Goal: Task Accomplishment & Management: Use online tool/utility

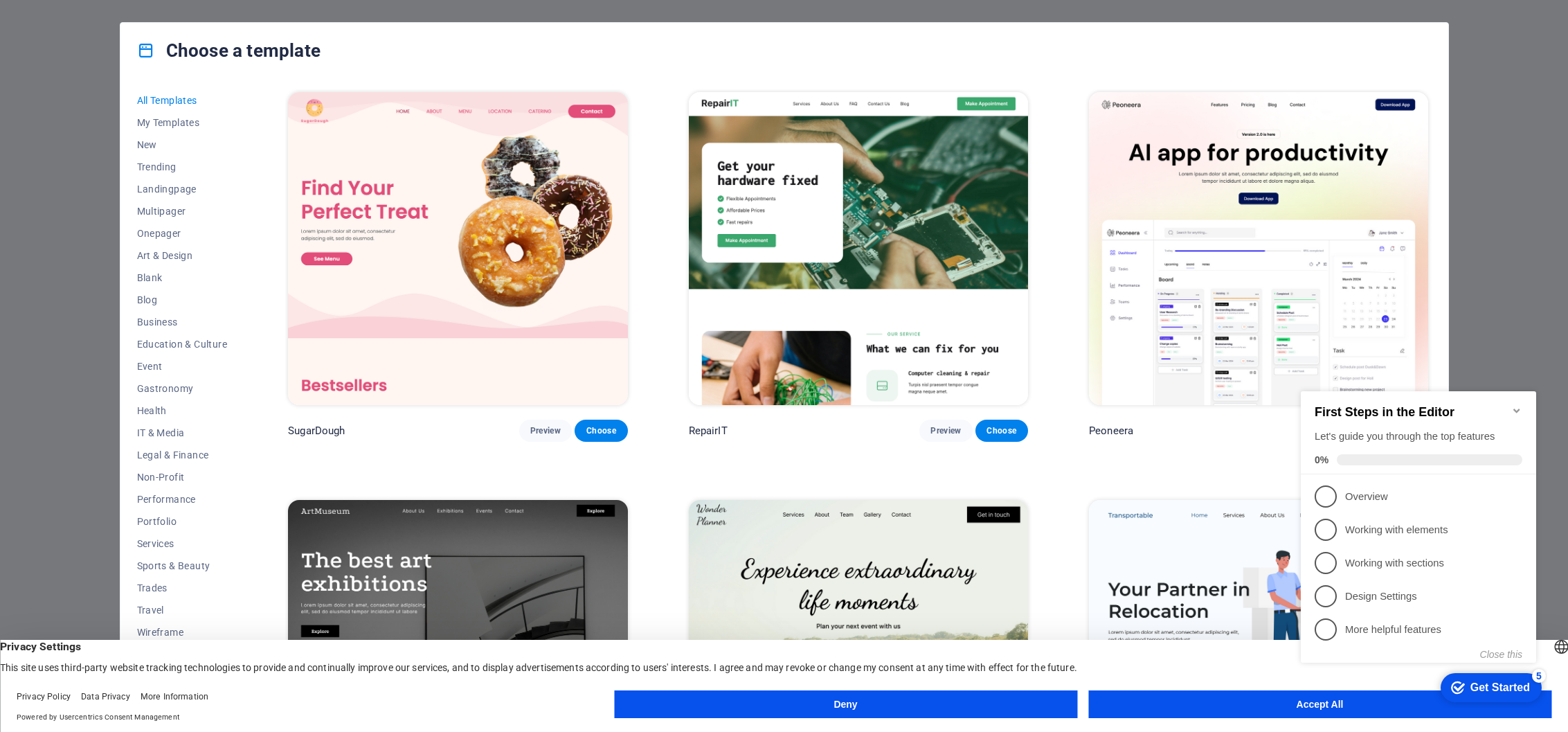
click at [1515, 405] on icon "Minimize checklist" at bounding box center [1517, 411] width 11 height 11
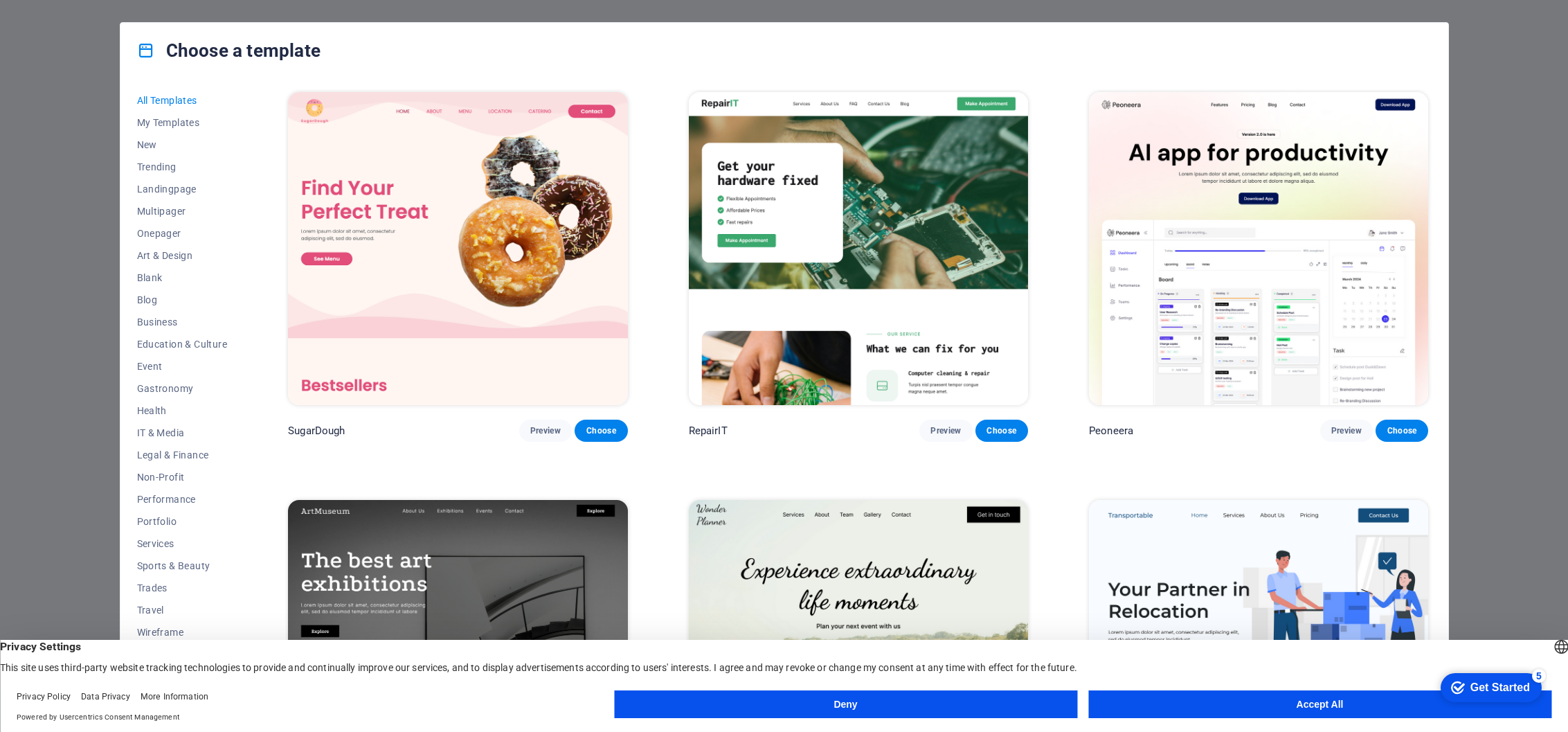
click at [1353, 703] on button "Accept All" at bounding box center [1320, 704] width 463 height 28
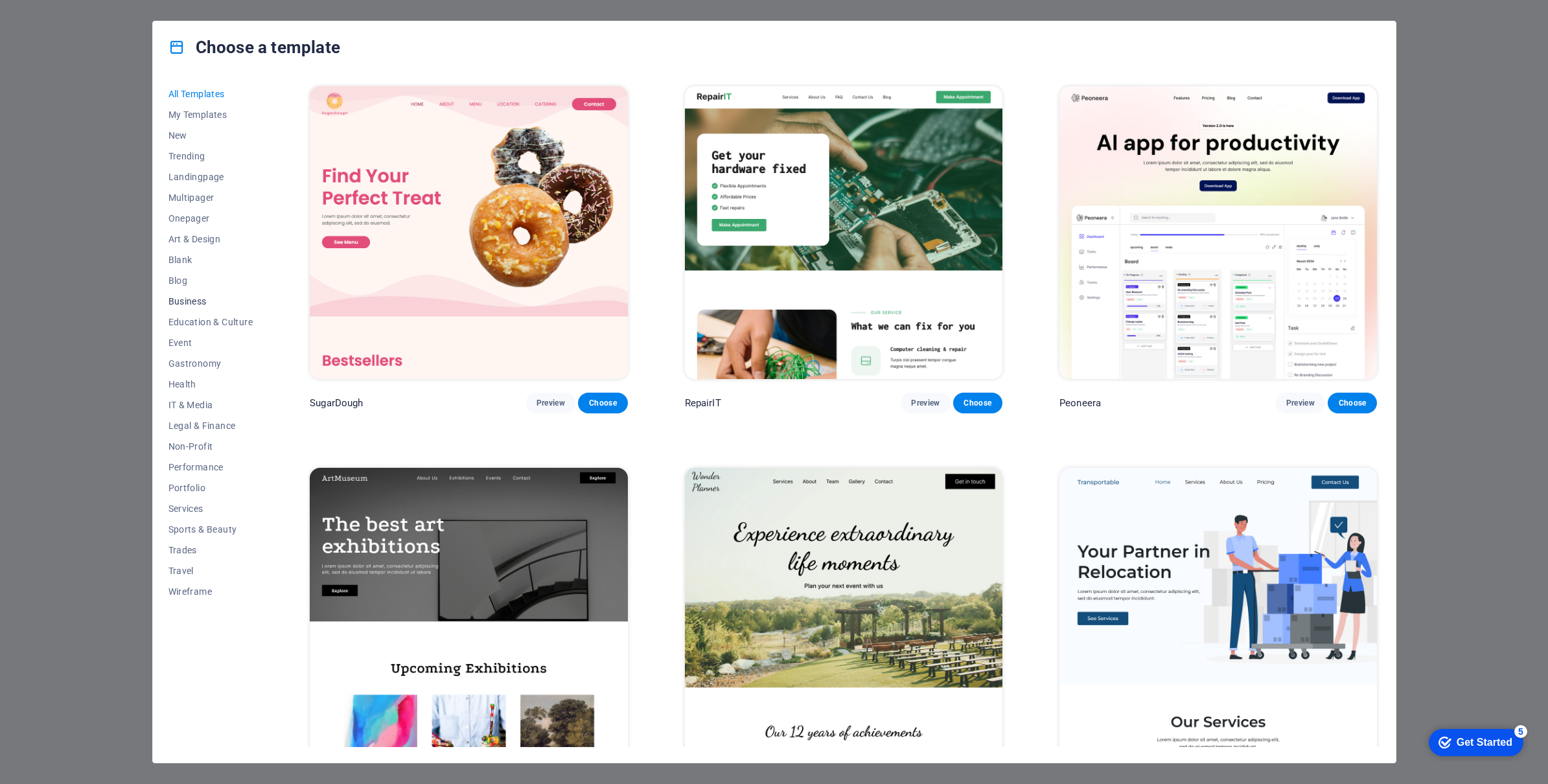
click at [183, 299] on span "Business" at bounding box center [210, 301] width 85 height 11
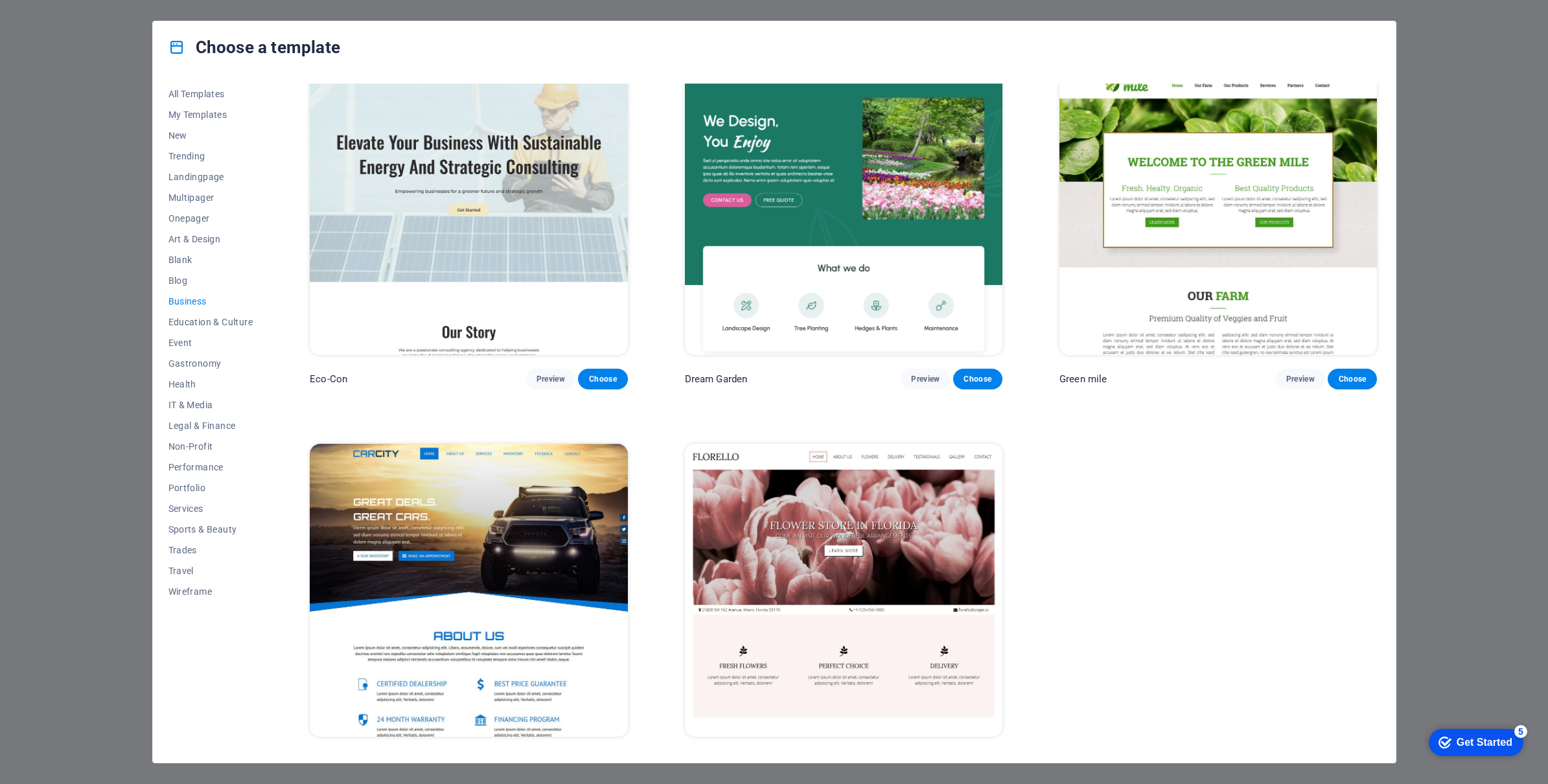
scroll to position [45, 0]
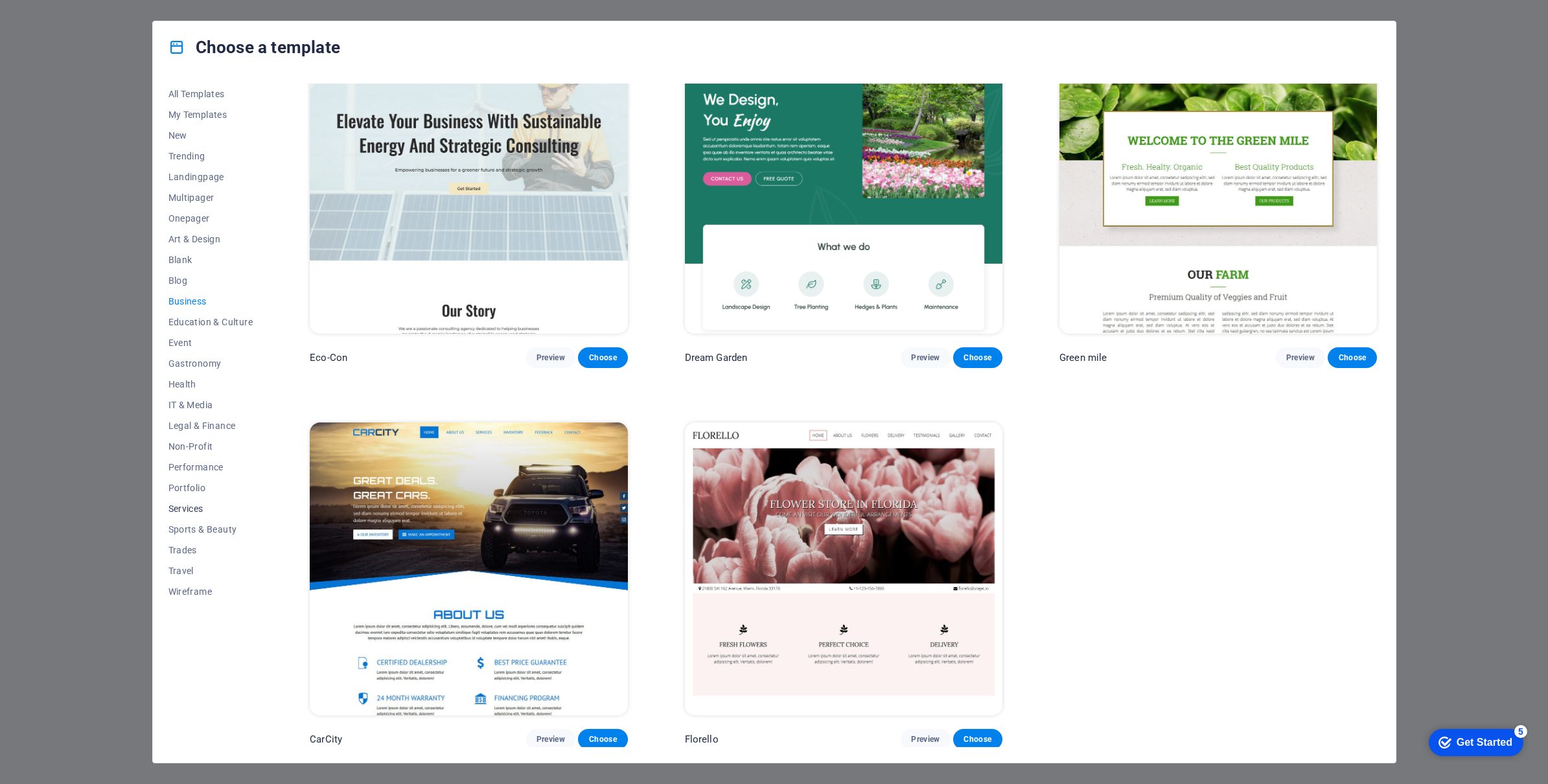
click at [194, 509] on span "Services" at bounding box center [210, 509] width 85 height 11
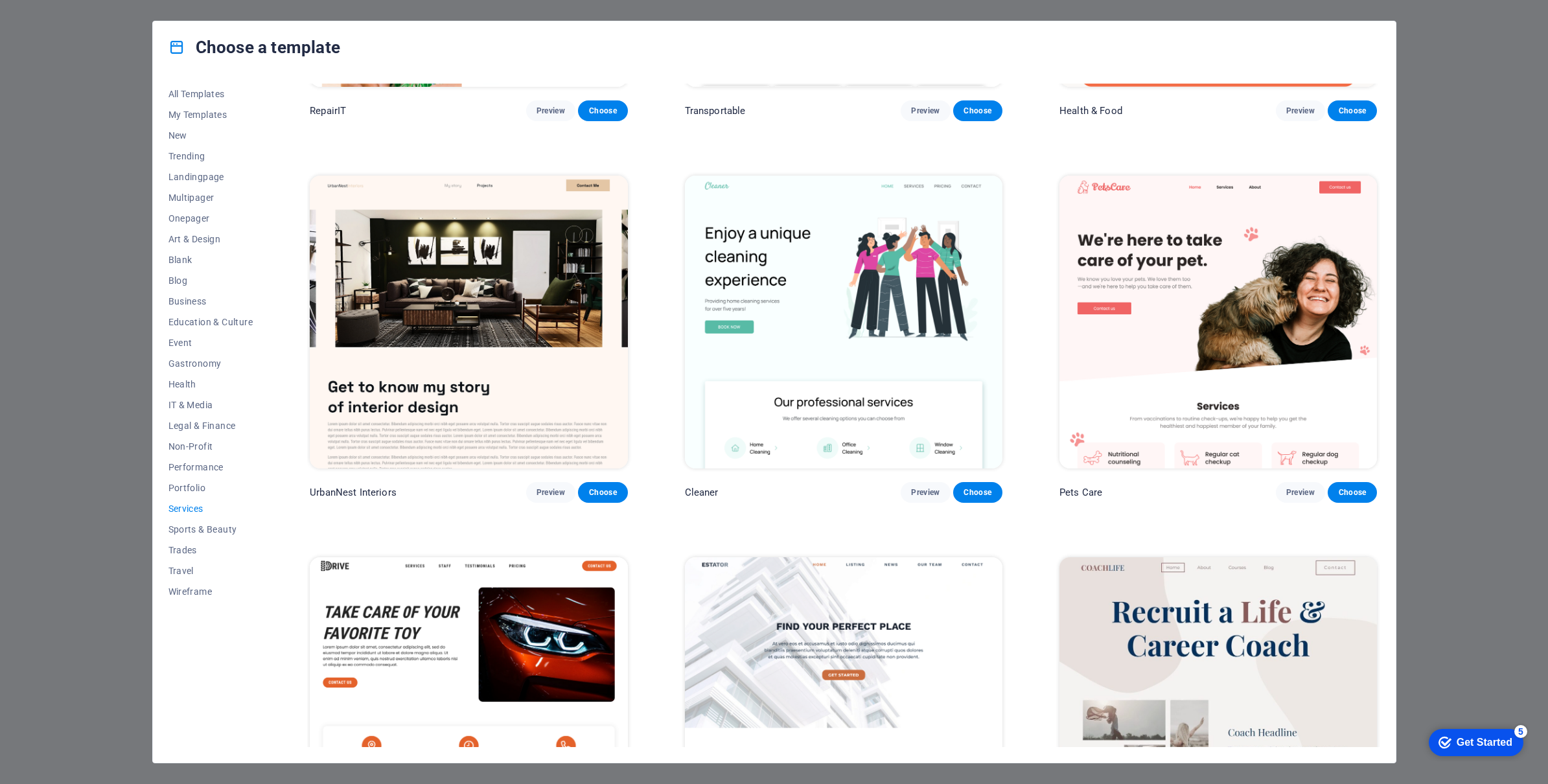
scroll to position [0, 0]
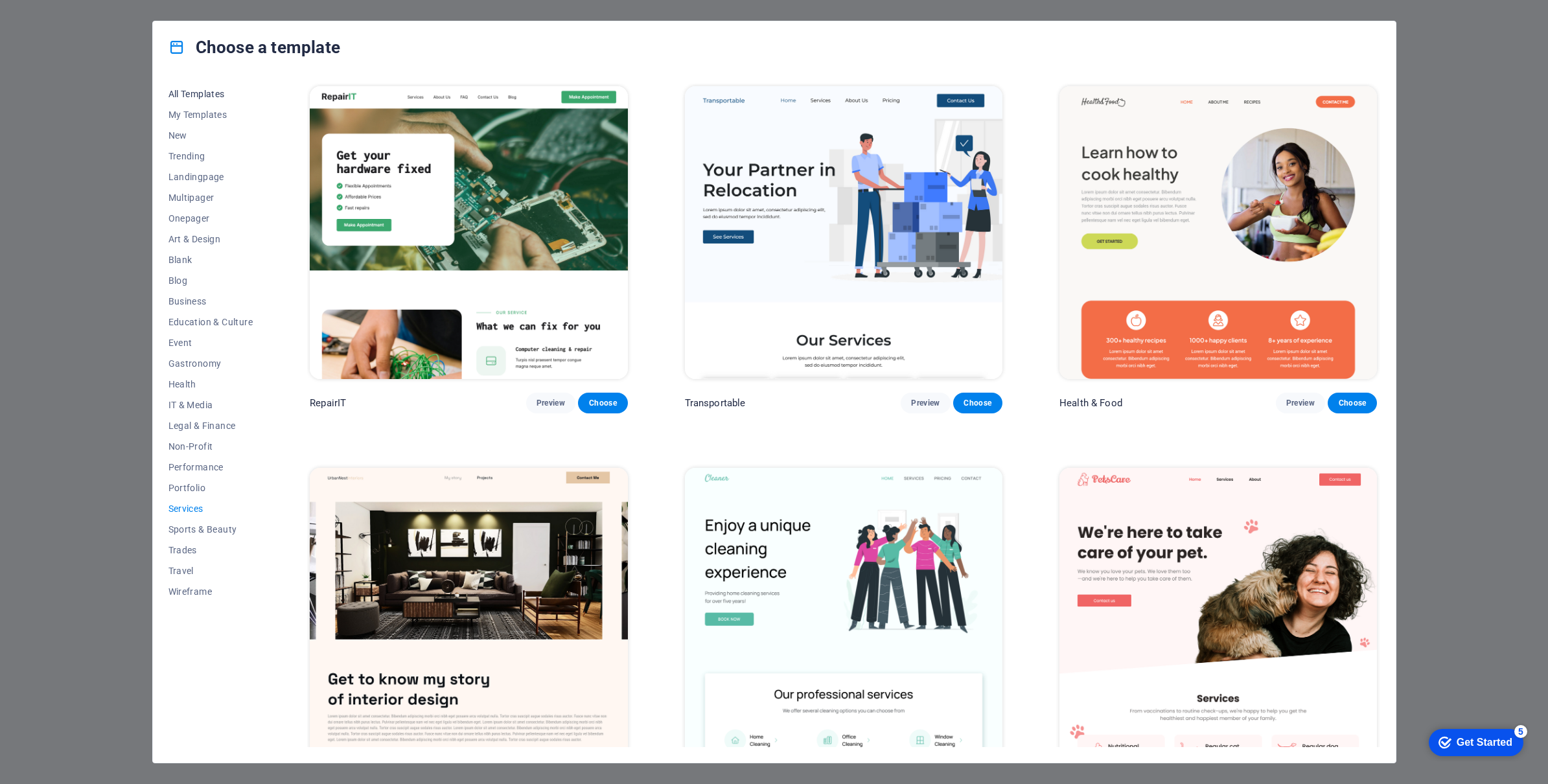
click at [205, 89] on span "All Templates" at bounding box center [210, 94] width 85 height 11
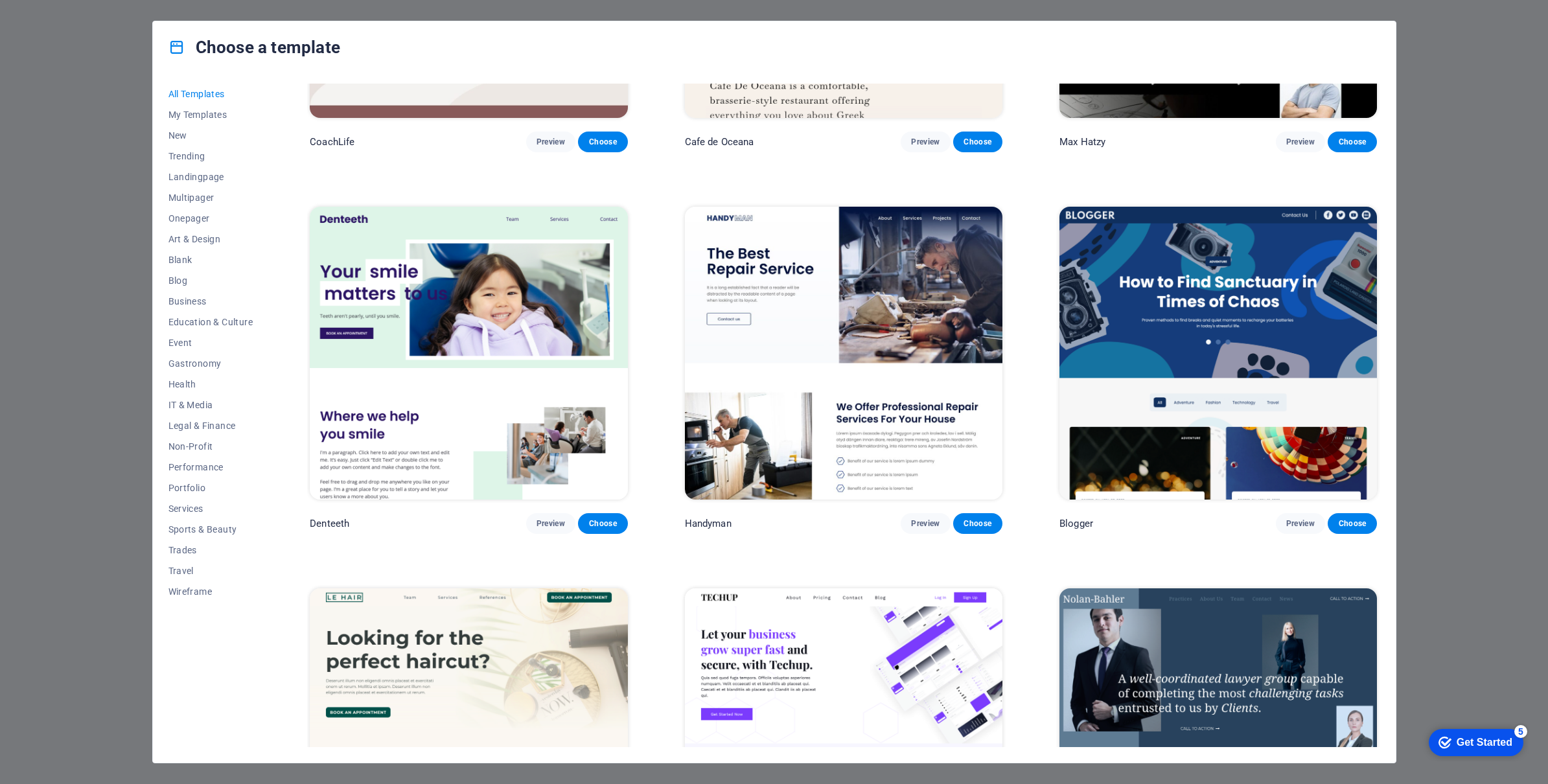
scroll to position [5161, 0]
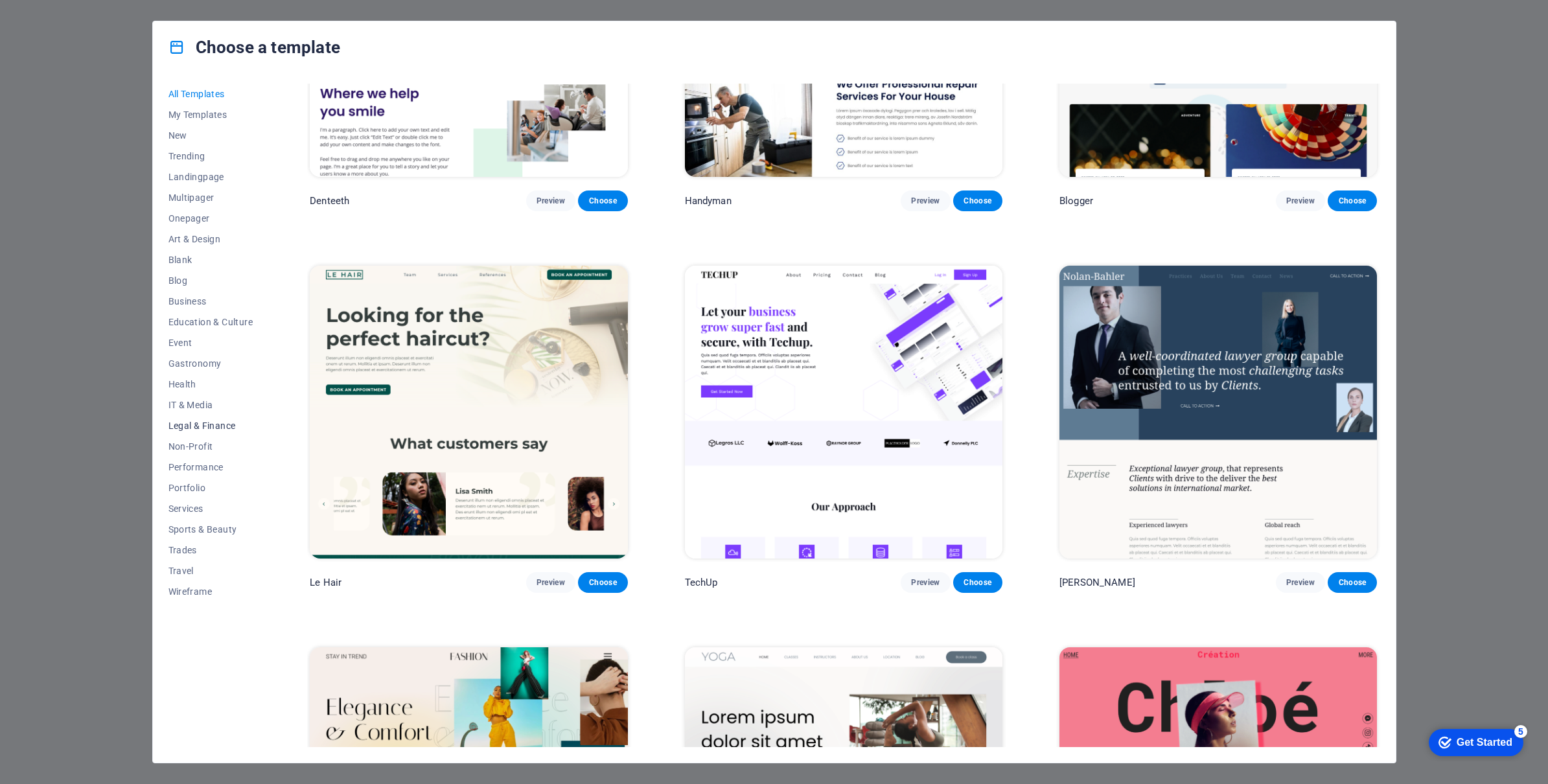
click at [185, 435] on button "Legal & Finance" at bounding box center [210, 425] width 85 height 21
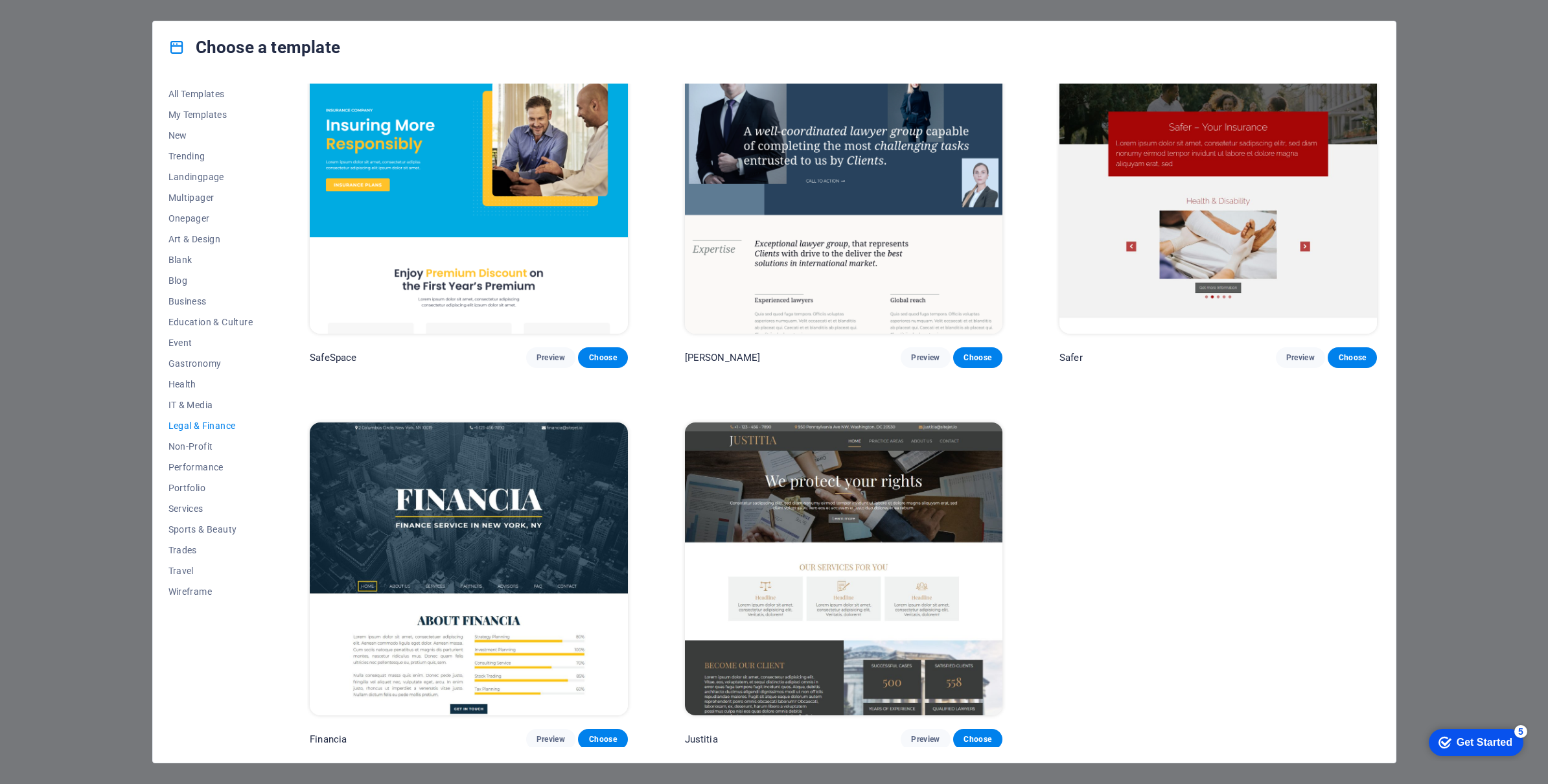
scroll to position [0, 0]
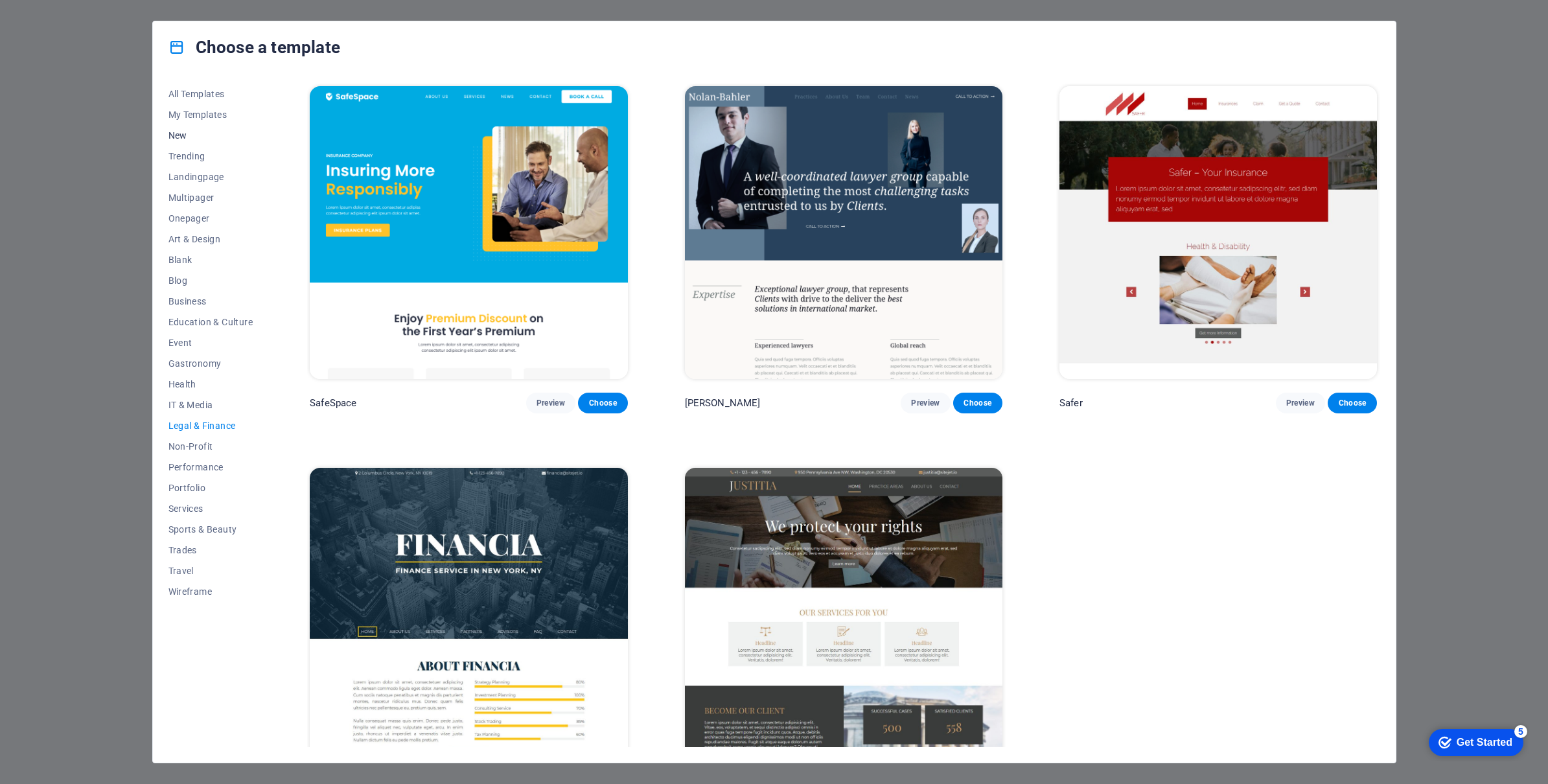
click at [186, 134] on span "New" at bounding box center [210, 136] width 85 height 11
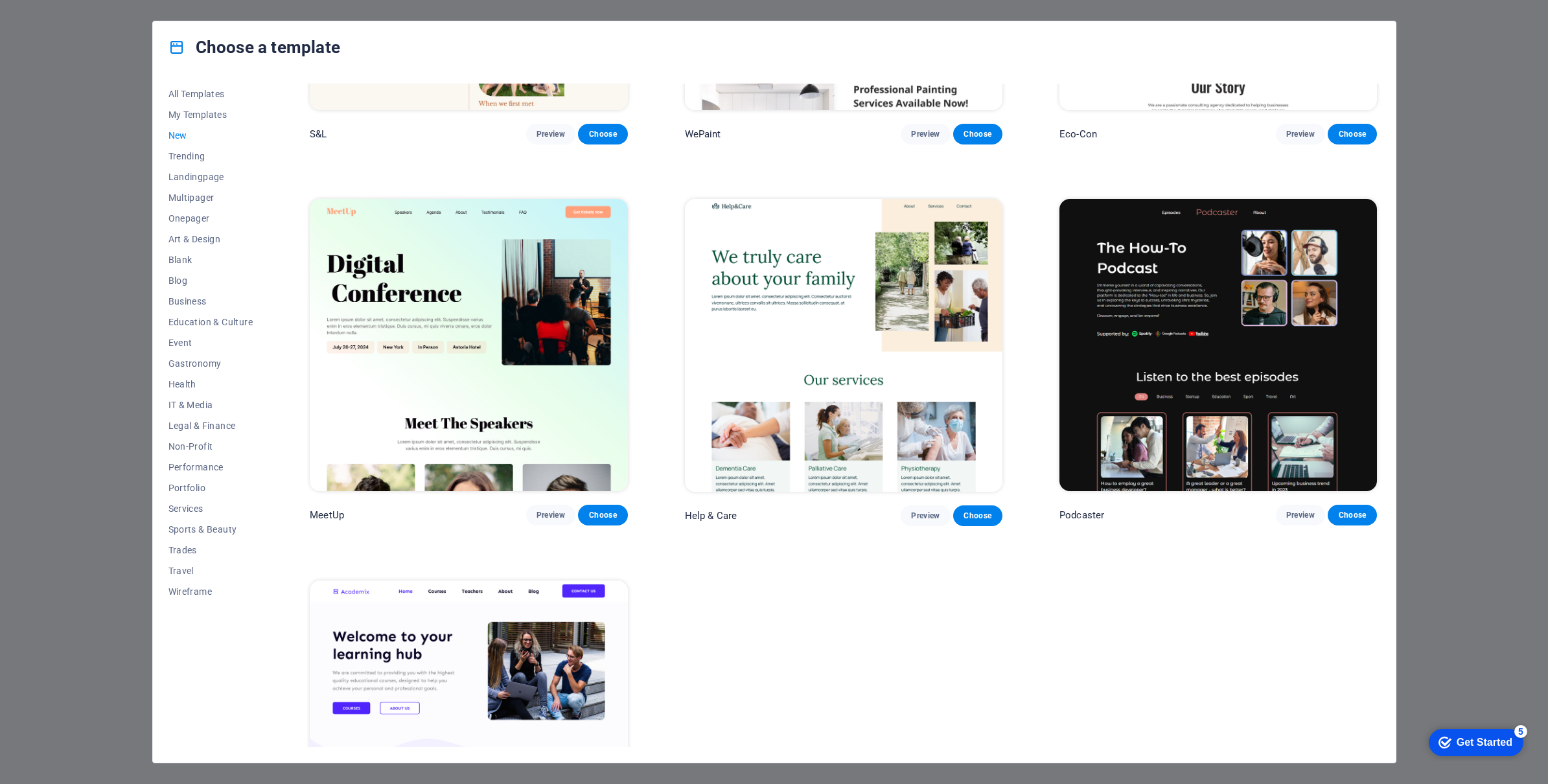
scroll to position [1040, 0]
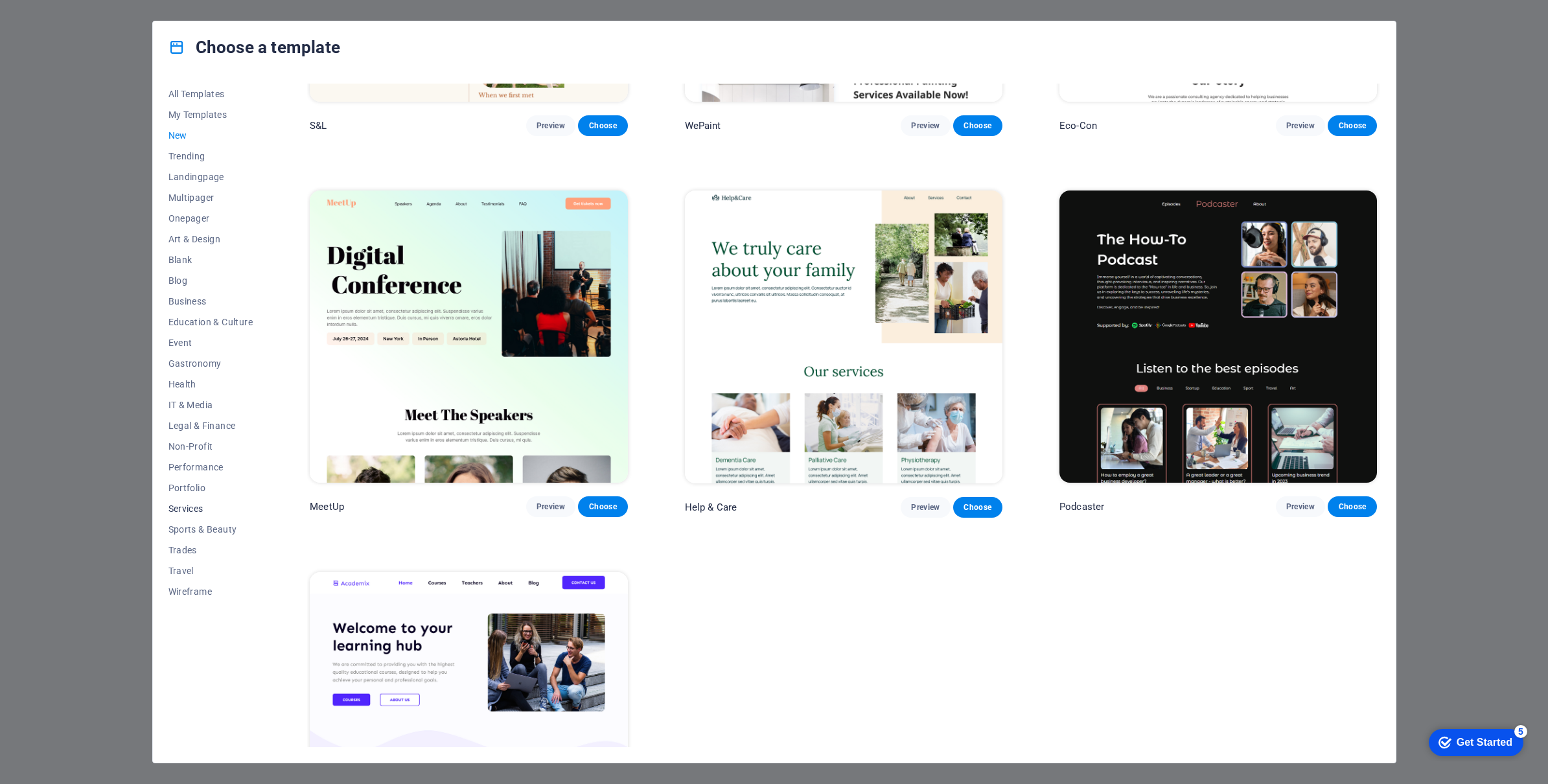
click at [192, 505] on span "Services" at bounding box center [210, 509] width 85 height 11
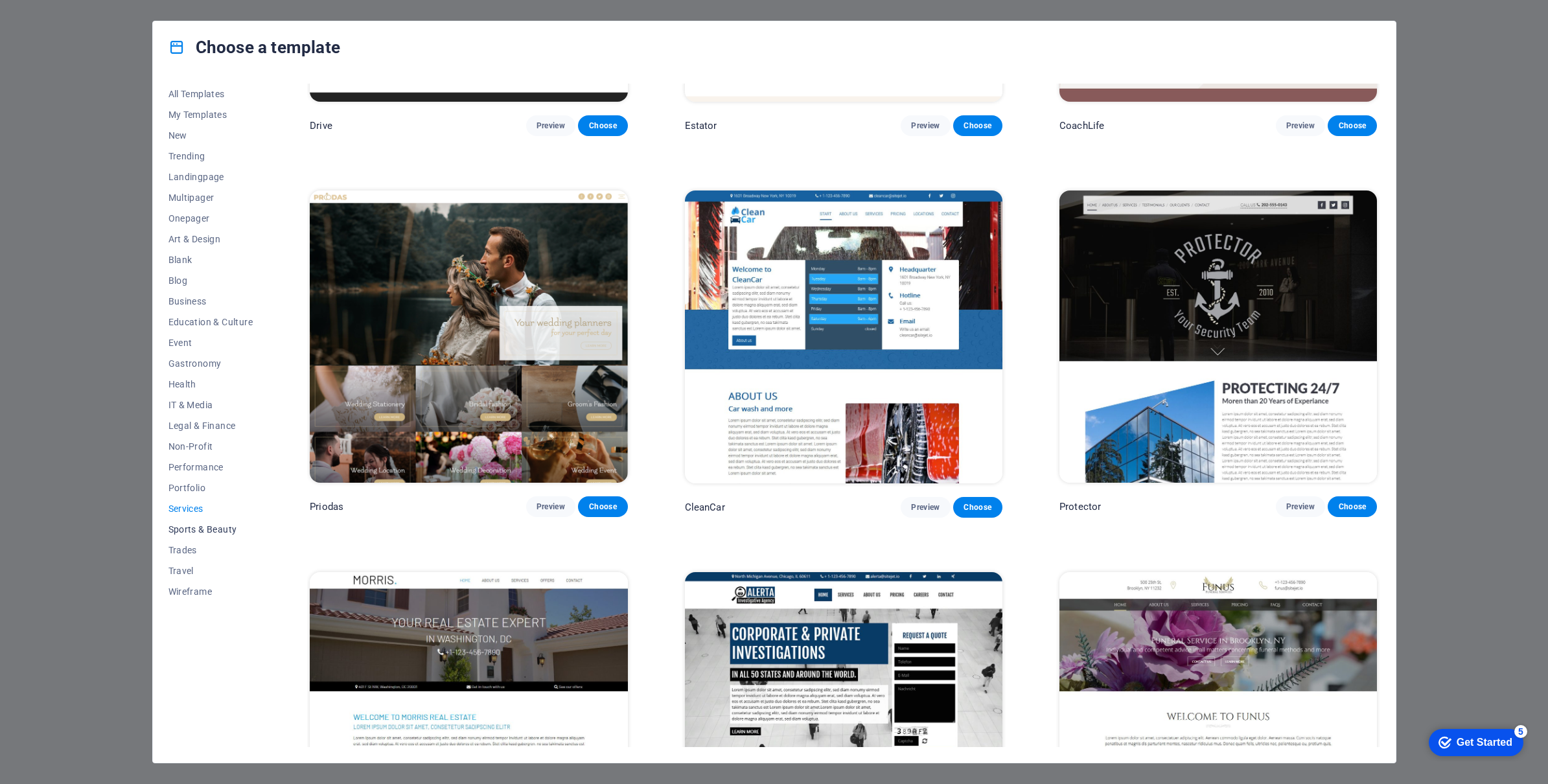
click at [191, 530] on span "Sports & Beauty" at bounding box center [210, 530] width 85 height 11
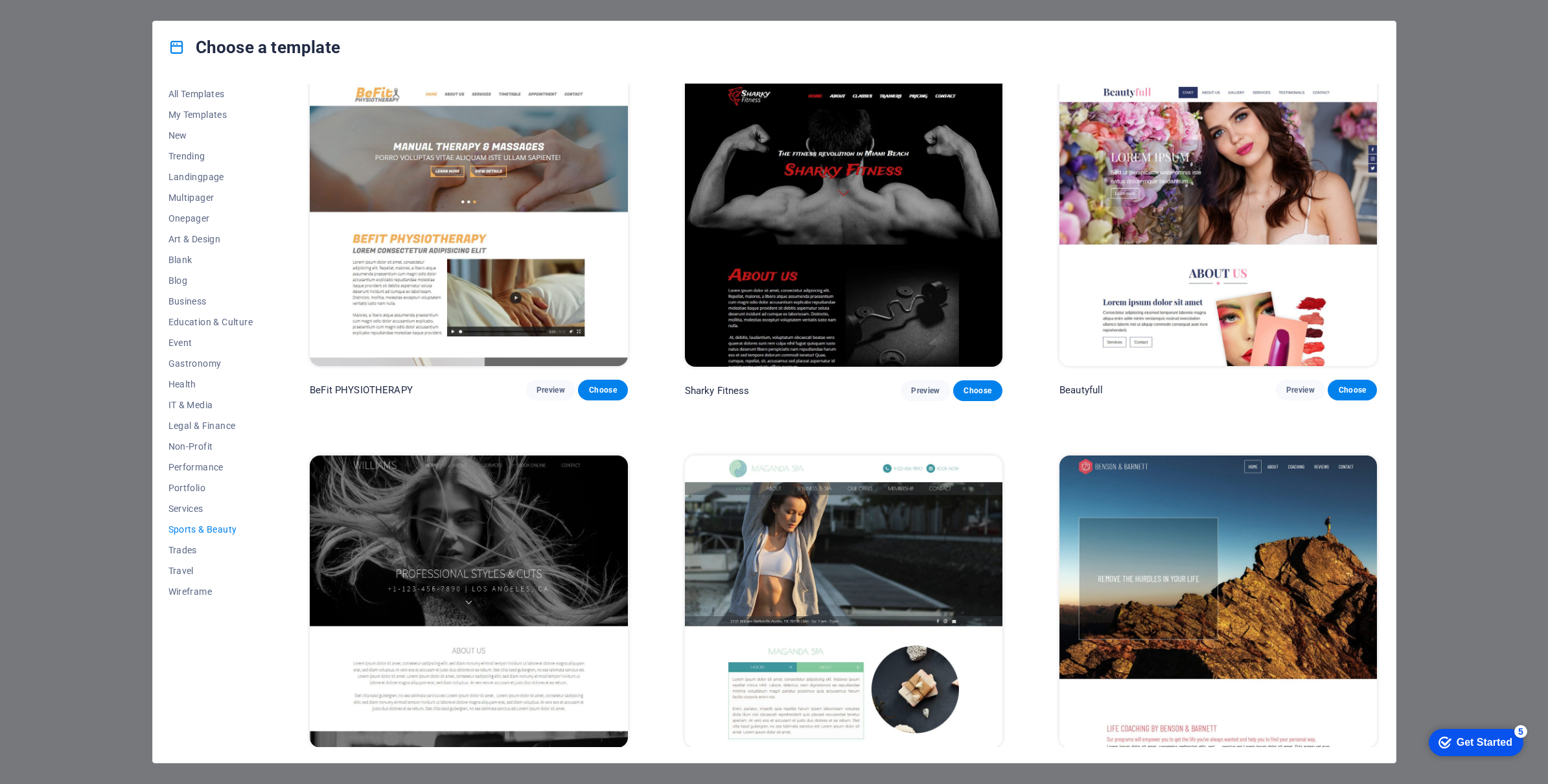
scroll to position [1165, 0]
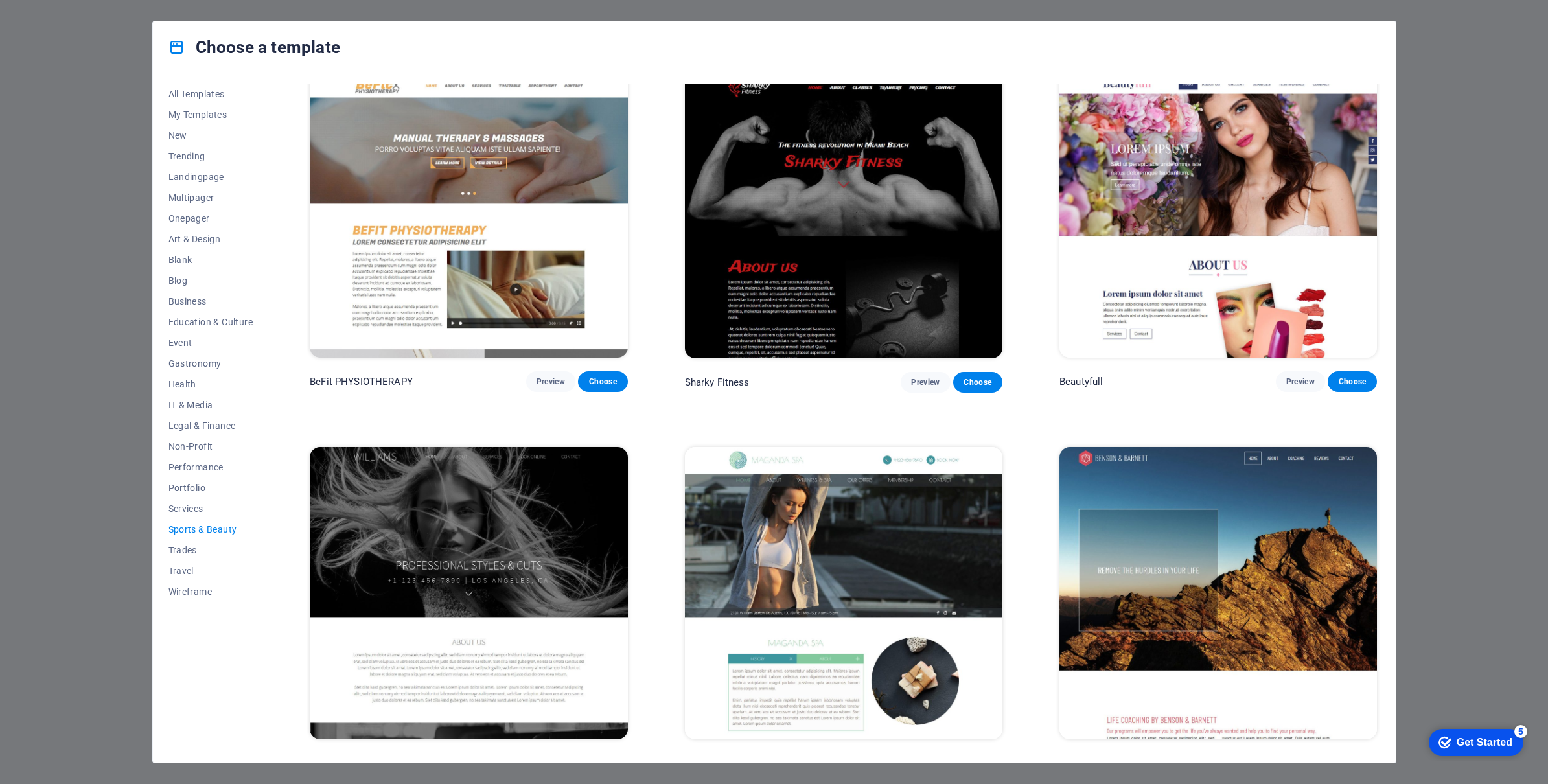
click at [437, 503] on img at bounding box center [468, 593] width 317 height 292
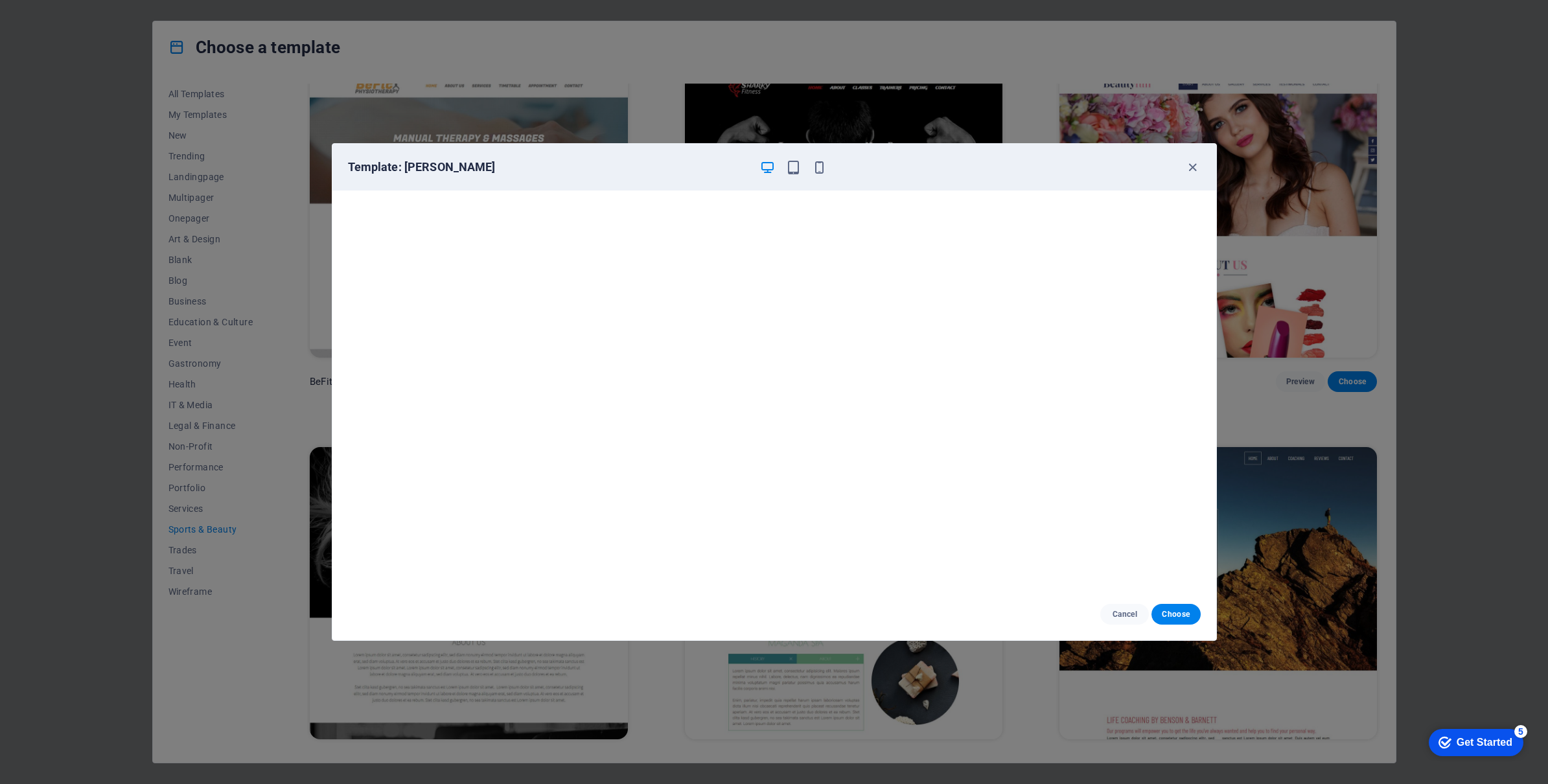
scroll to position [0, 0]
click at [1171, 609] on span "Choose" at bounding box center [1176, 614] width 28 height 11
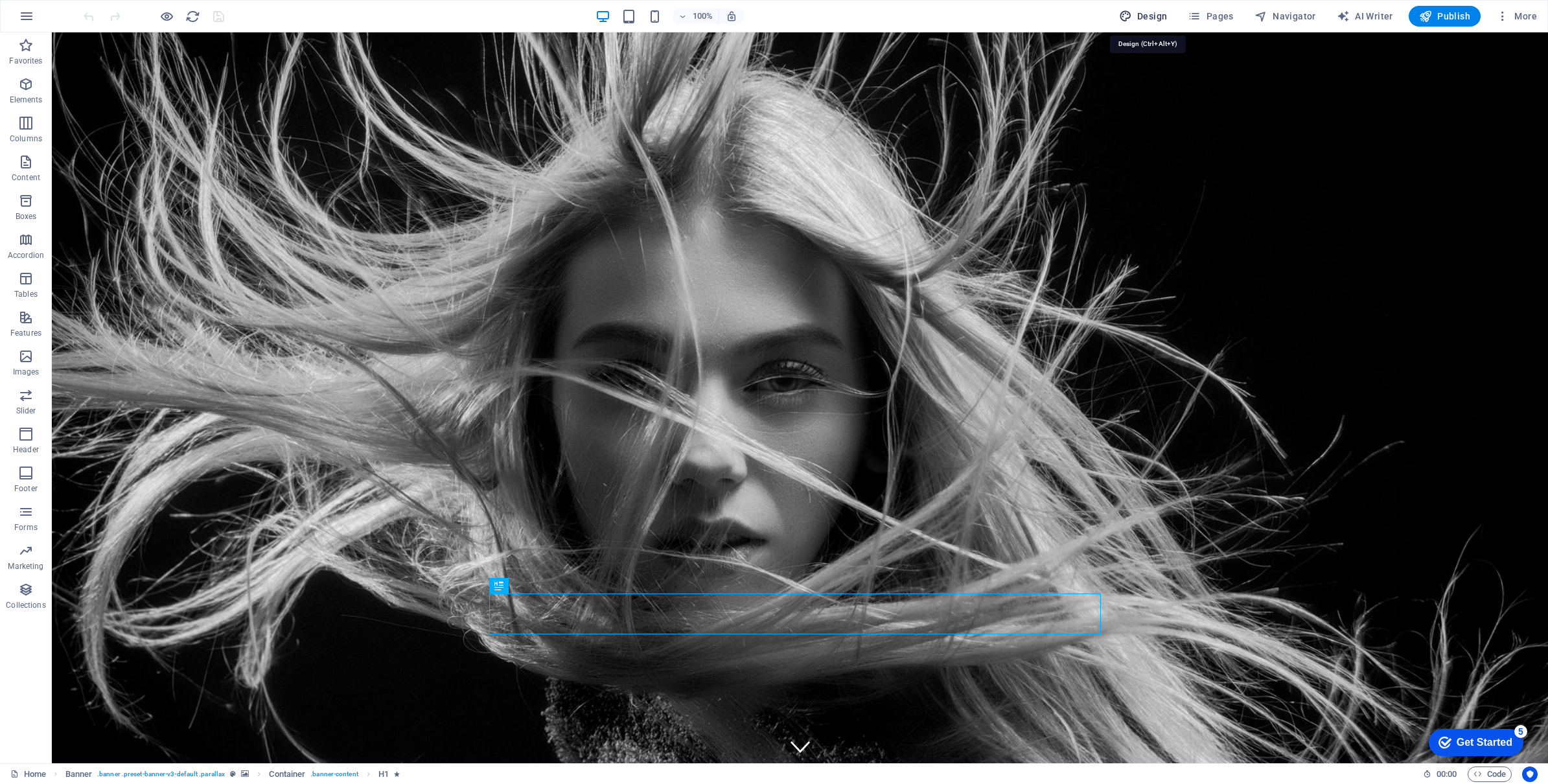
select select "rem"
select select "200"
select select "px"
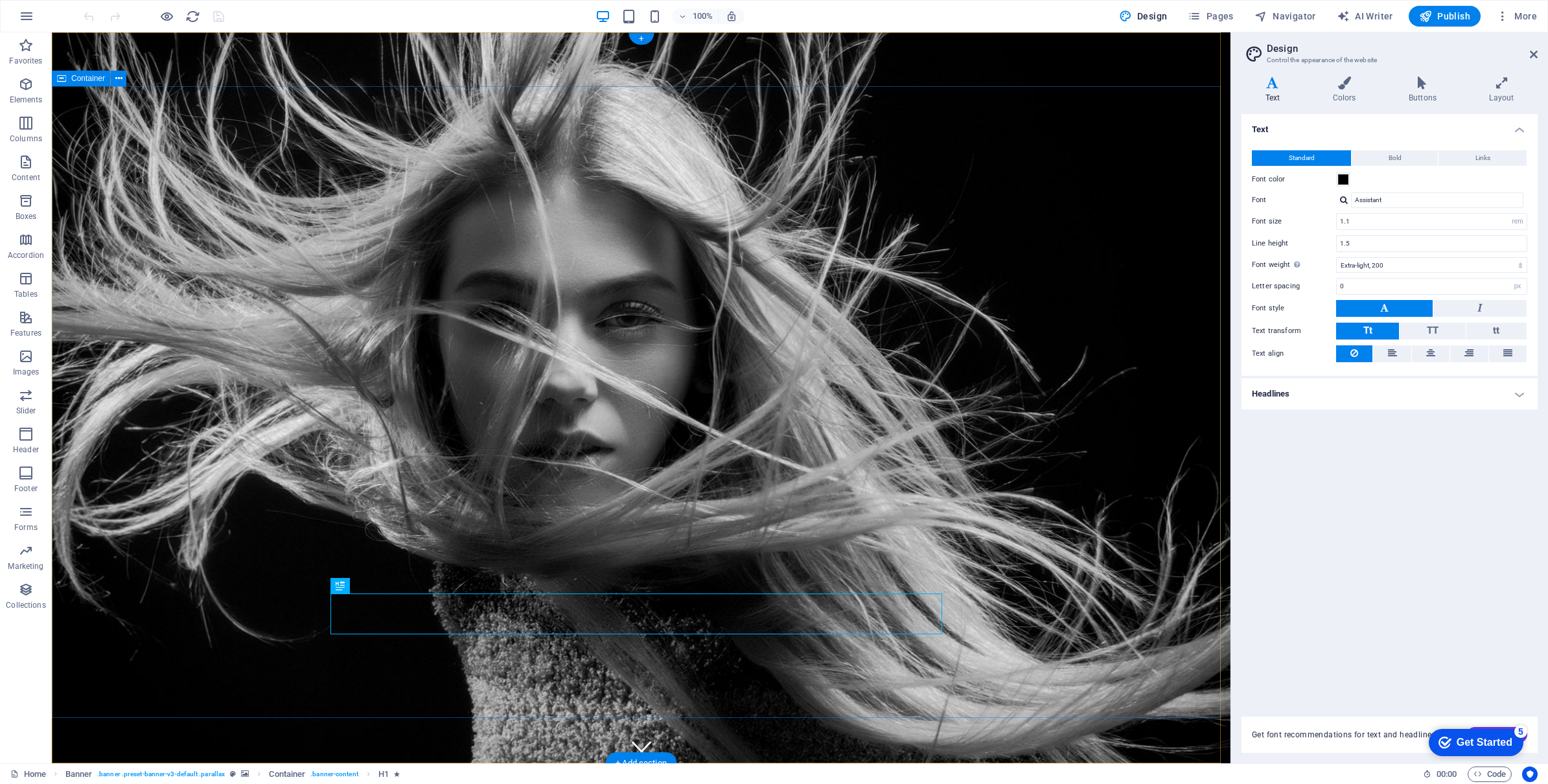
click at [0, 0] on span "Pages" at bounding box center [0, 0] width 0 height 0
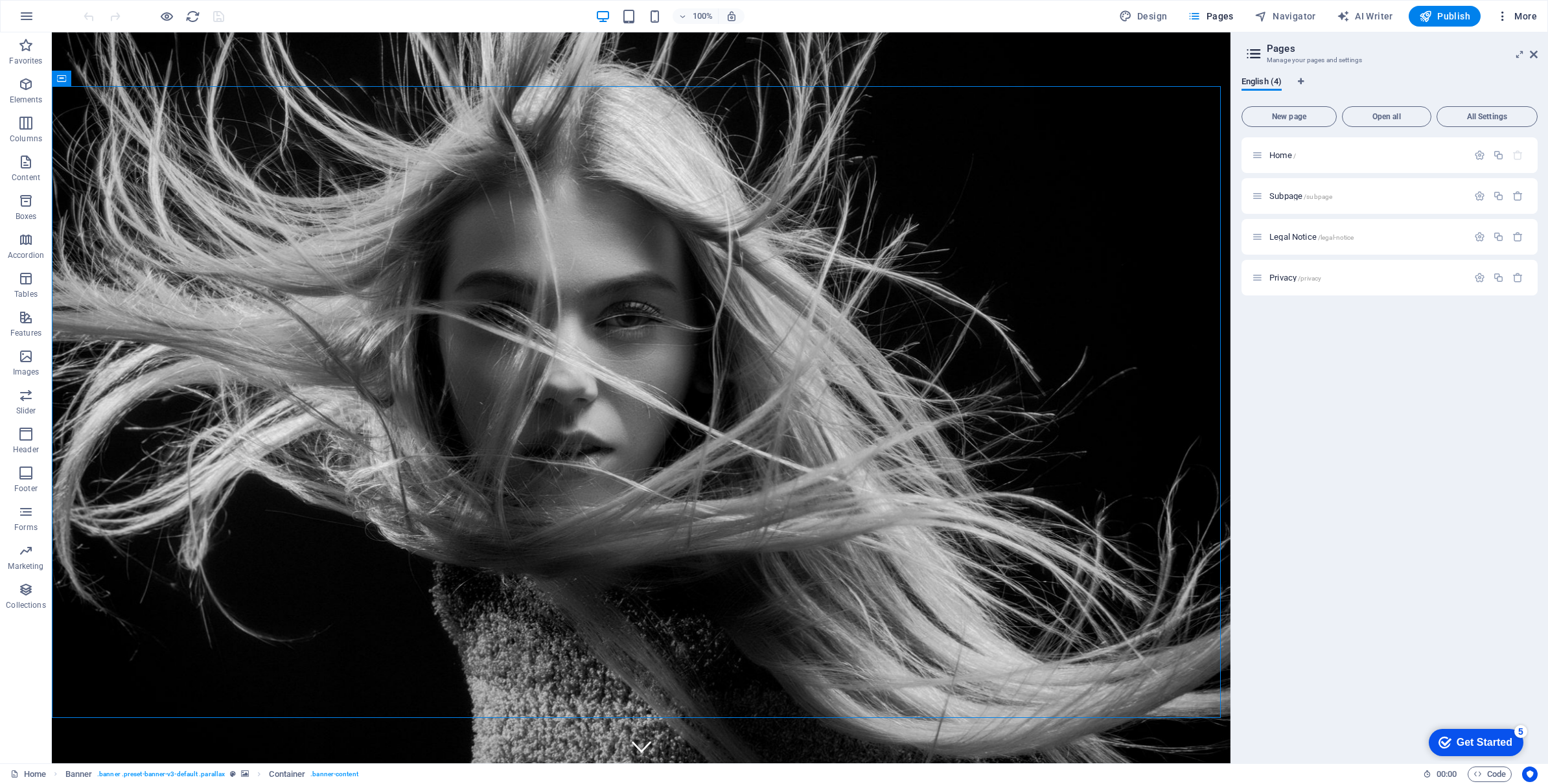
click at [1496, 41] on li "Website Settings" at bounding box center [1478, 49] width 116 height 31
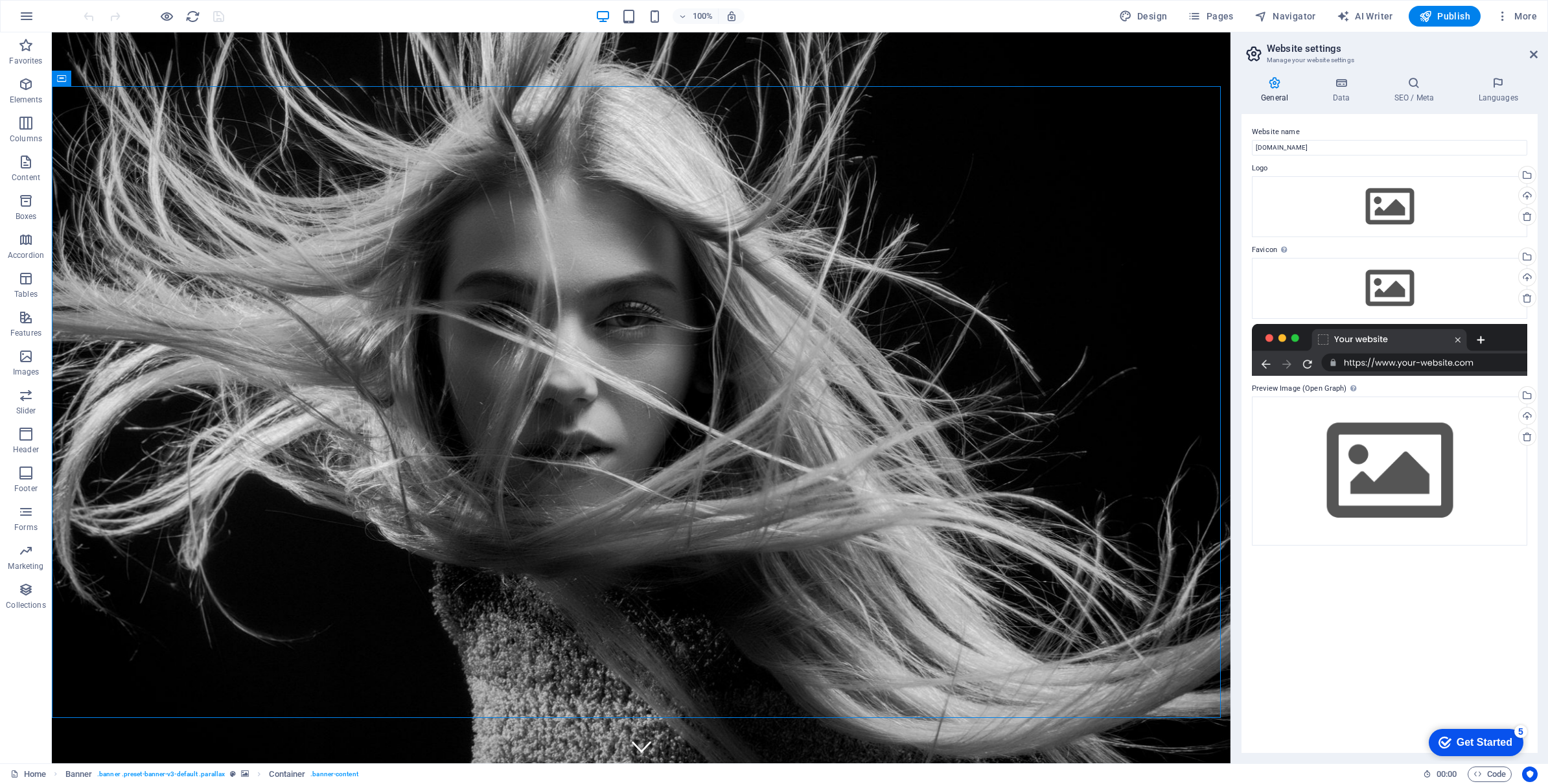
click at [1397, 602] on div "Website name [DOMAIN_NAME] Logo Drag files here, click to choose files or selec…" at bounding box center [1389, 433] width 296 height 638
click at [1396, 218] on div "Drag files here, click to choose files or select files from Files or our free s…" at bounding box center [1390, 206] width 275 height 61
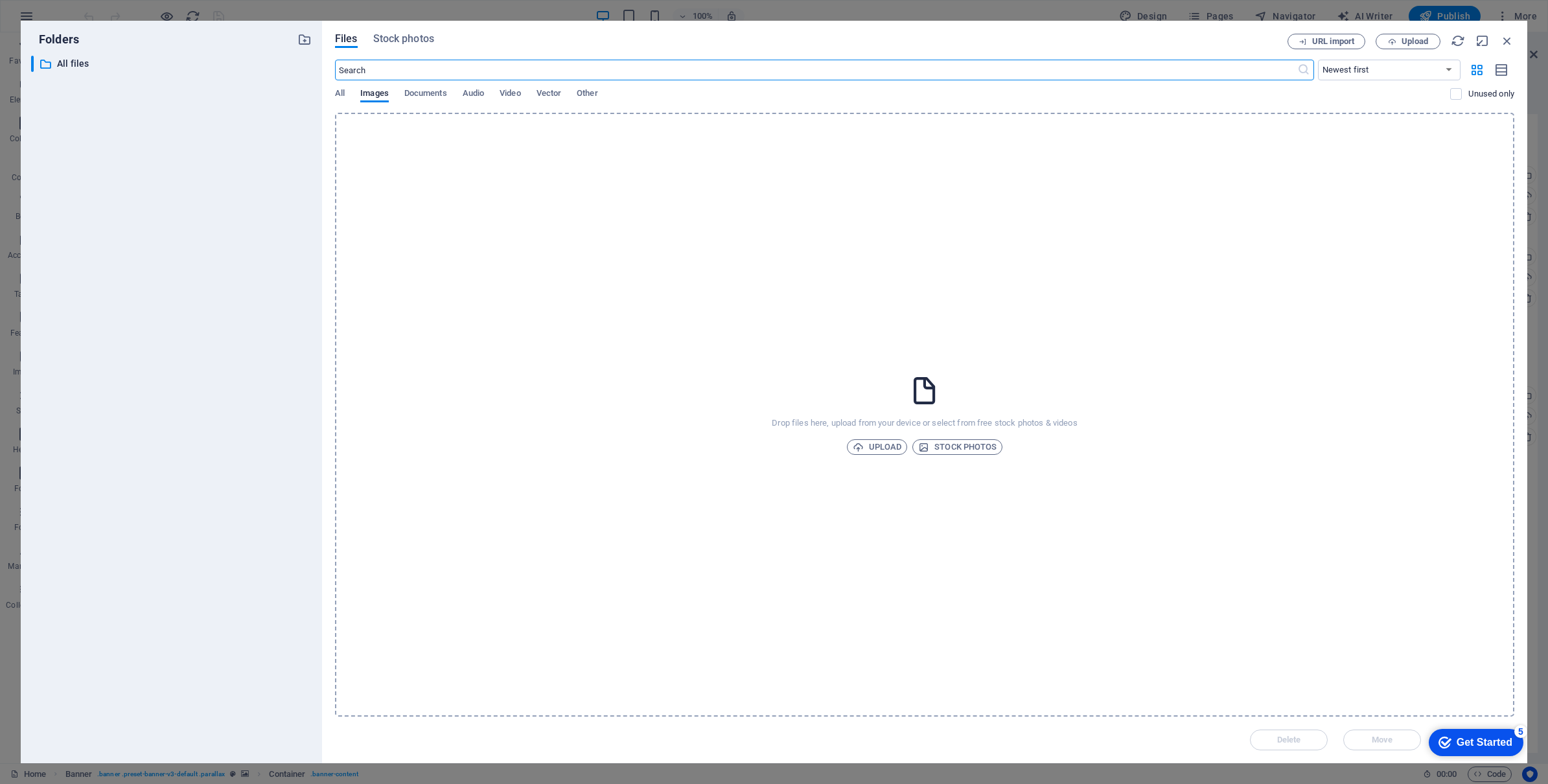
click at [939, 272] on div "Drop files here, upload from your device or select from free stock photos & vid…" at bounding box center [924, 415] width 1179 height 604
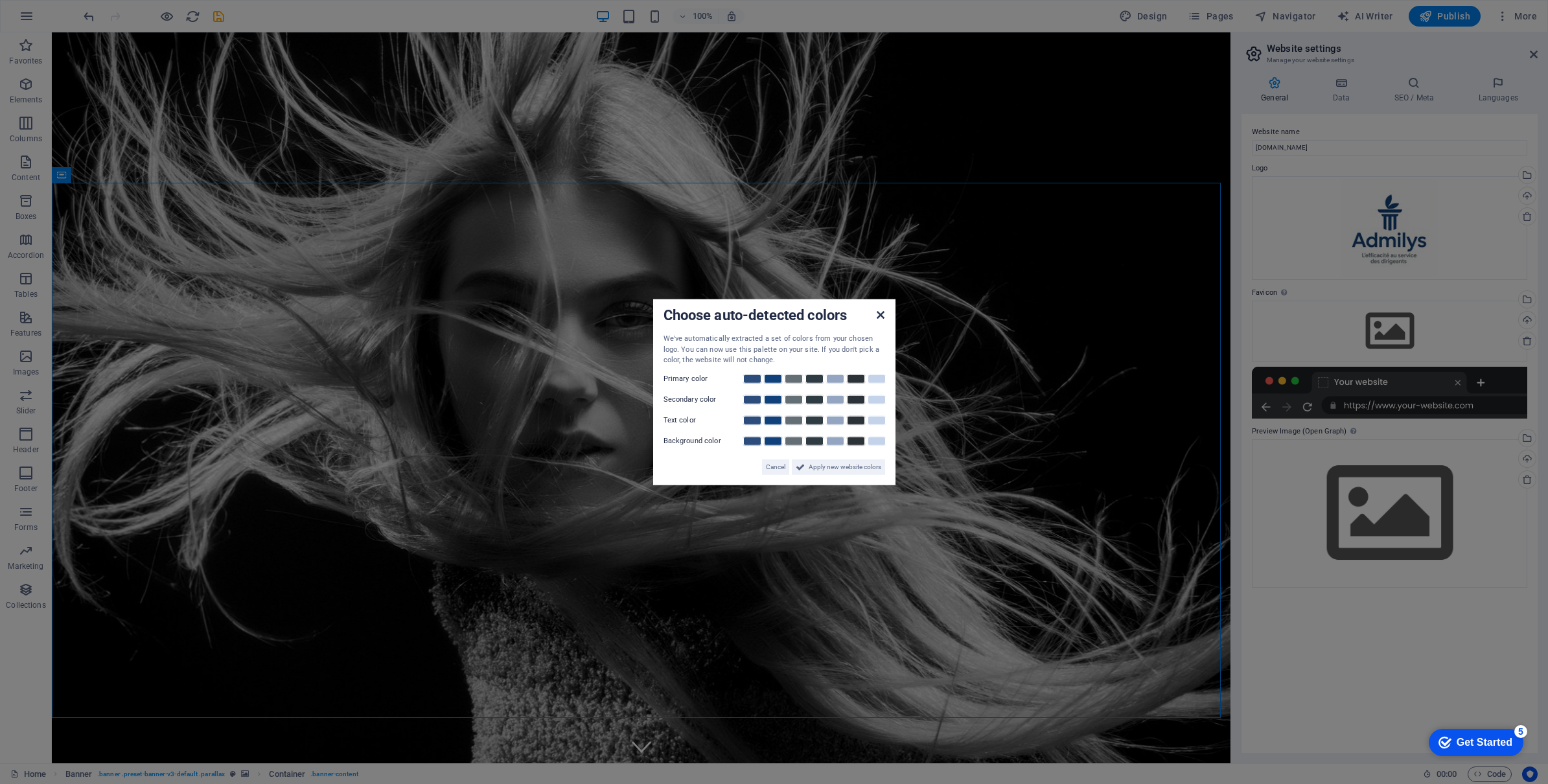
click at [880, 315] on icon at bounding box center [881, 315] width 8 height 11
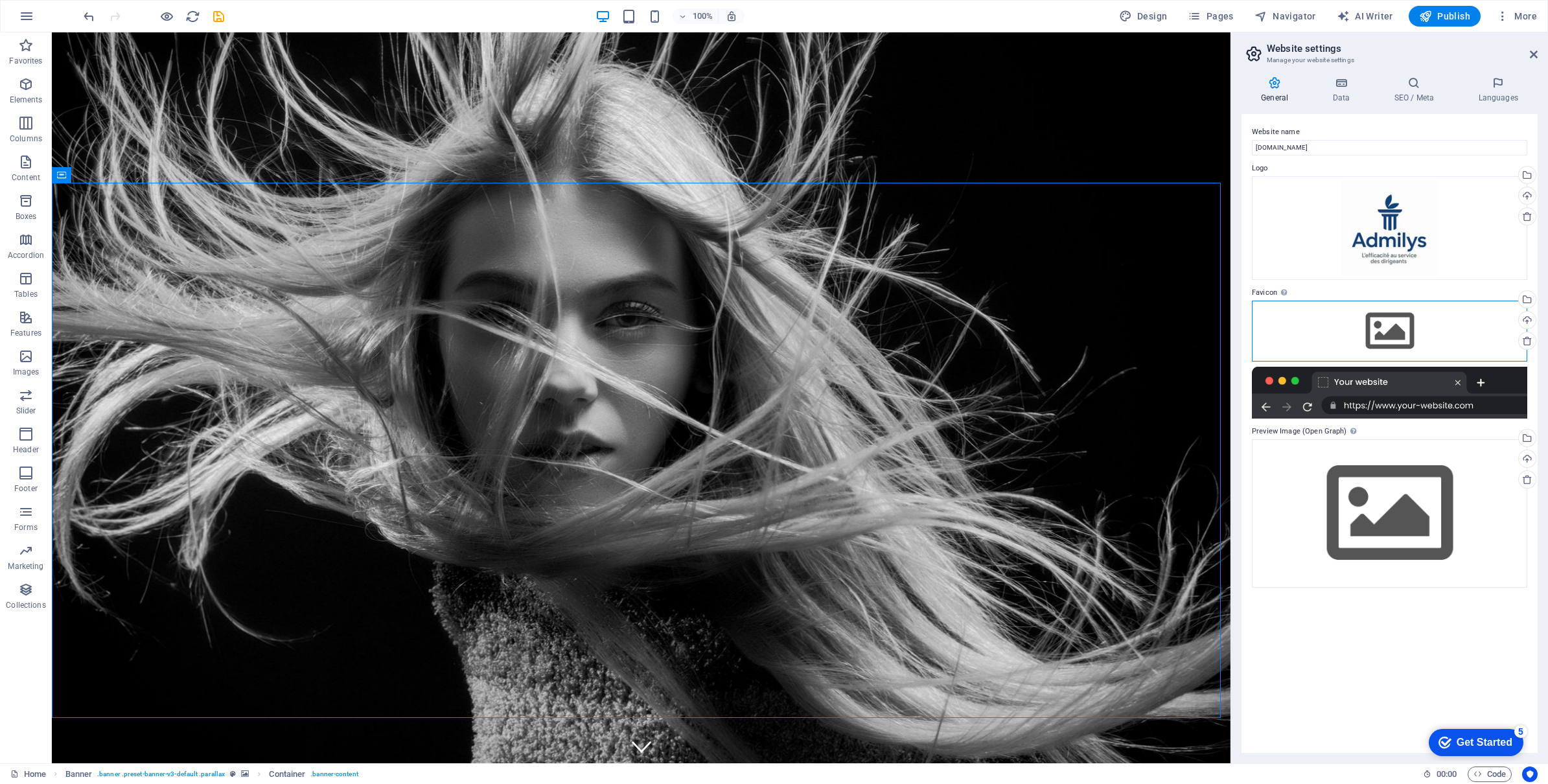
click at [1384, 320] on div "Drag files here, click to choose files or select files from Files or our free s…" at bounding box center [1390, 331] width 275 height 61
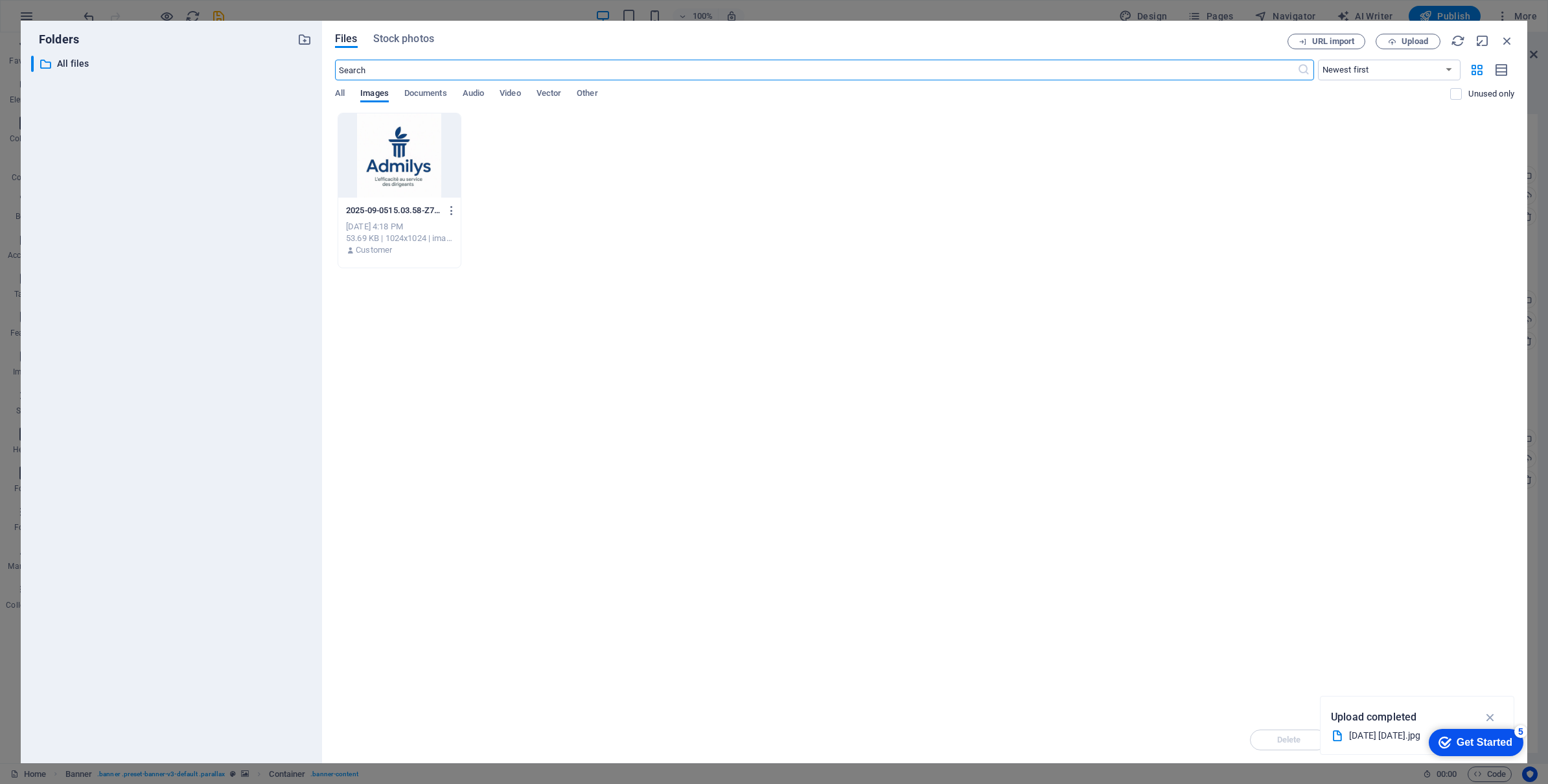
click at [402, 154] on div at bounding box center [399, 156] width 122 height 84
click at [1493, 717] on icon "button" at bounding box center [1491, 717] width 15 height 14
click at [404, 164] on div "1" at bounding box center [399, 156] width 122 height 84
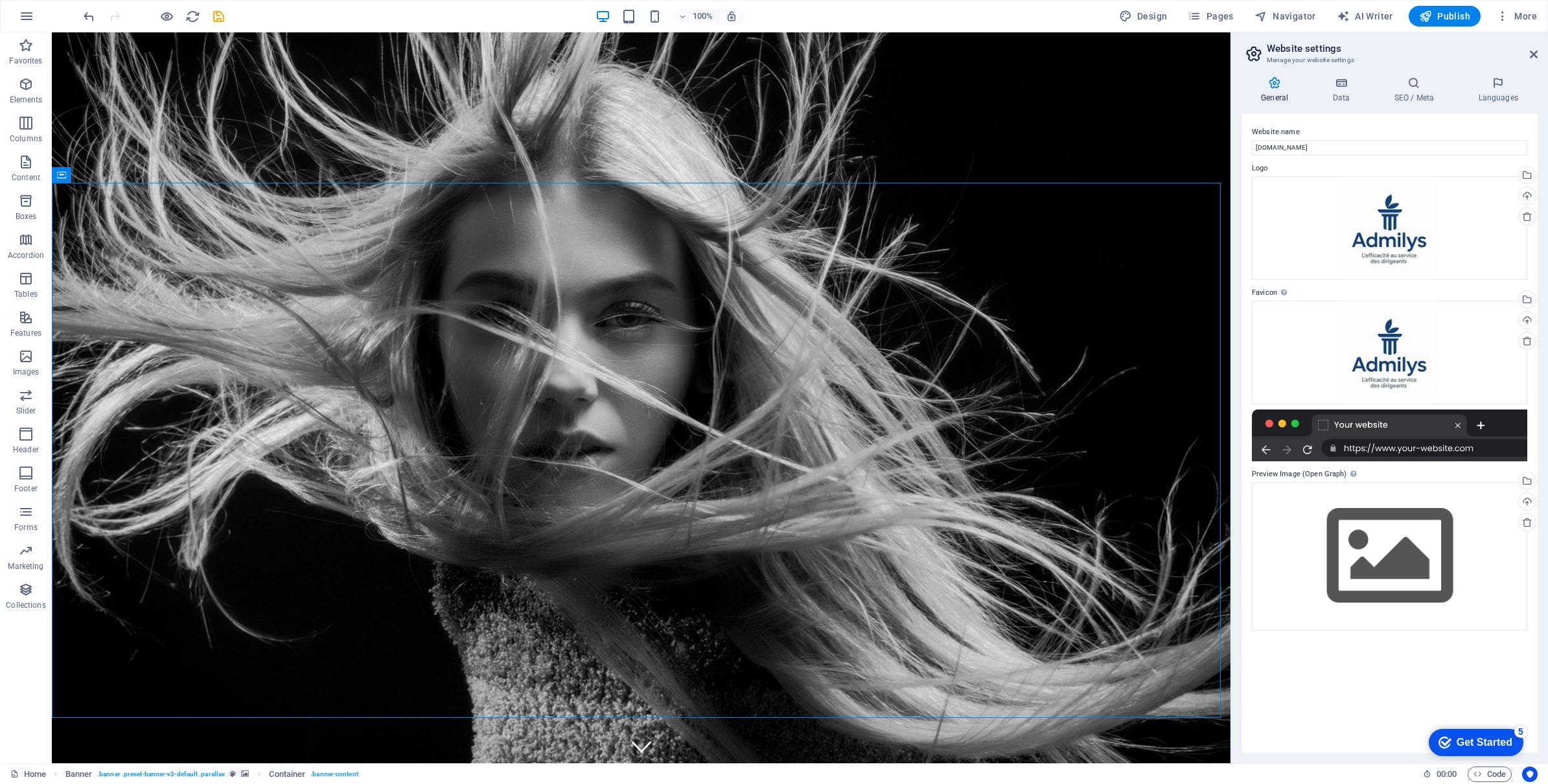
click at [1469, 739] on div "Get Started" at bounding box center [1484, 742] width 55 height 11
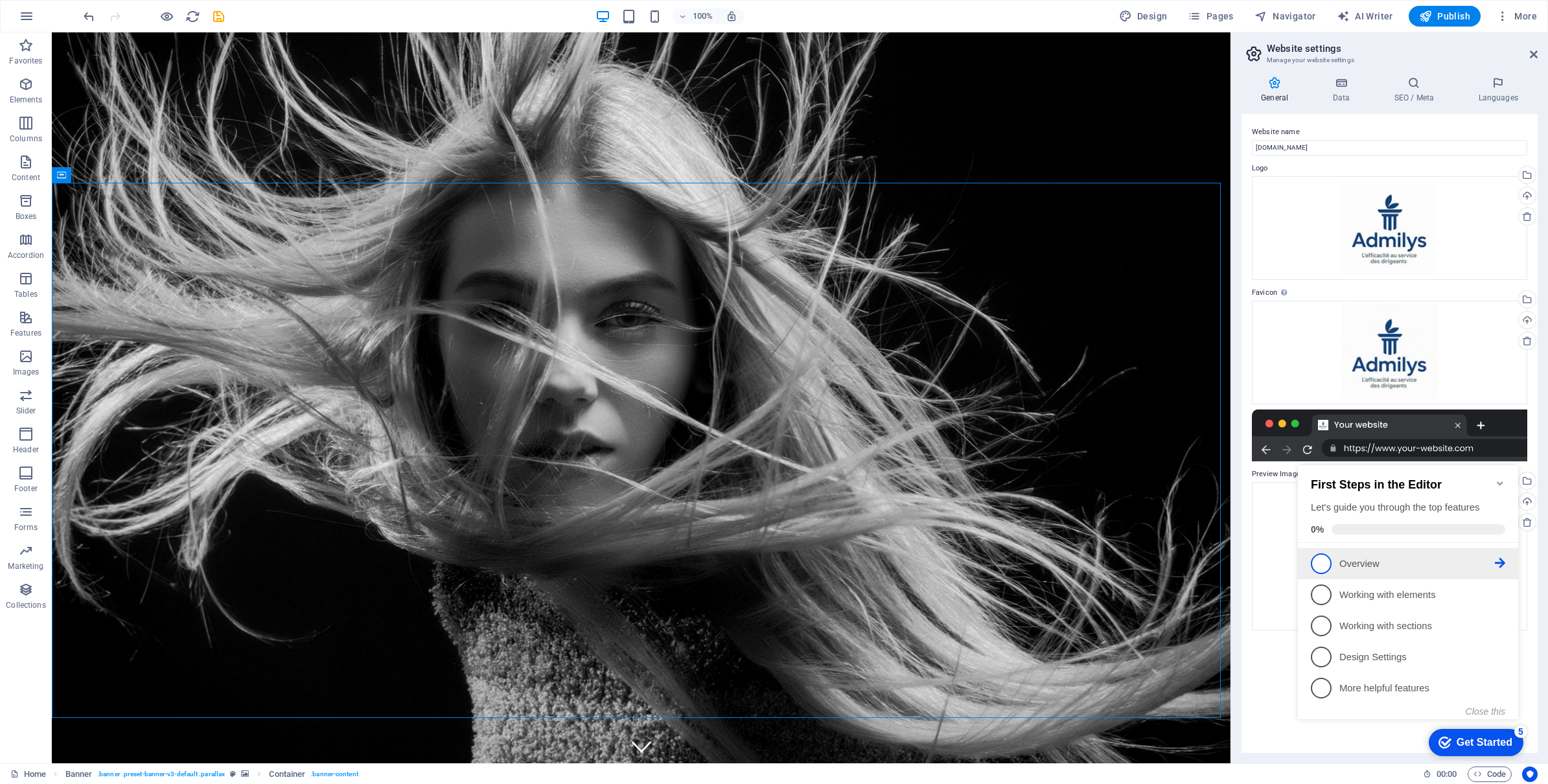
click at [1358, 558] on p "Overview - incomplete" at bounding box center [1417, 564] width 156 height 13
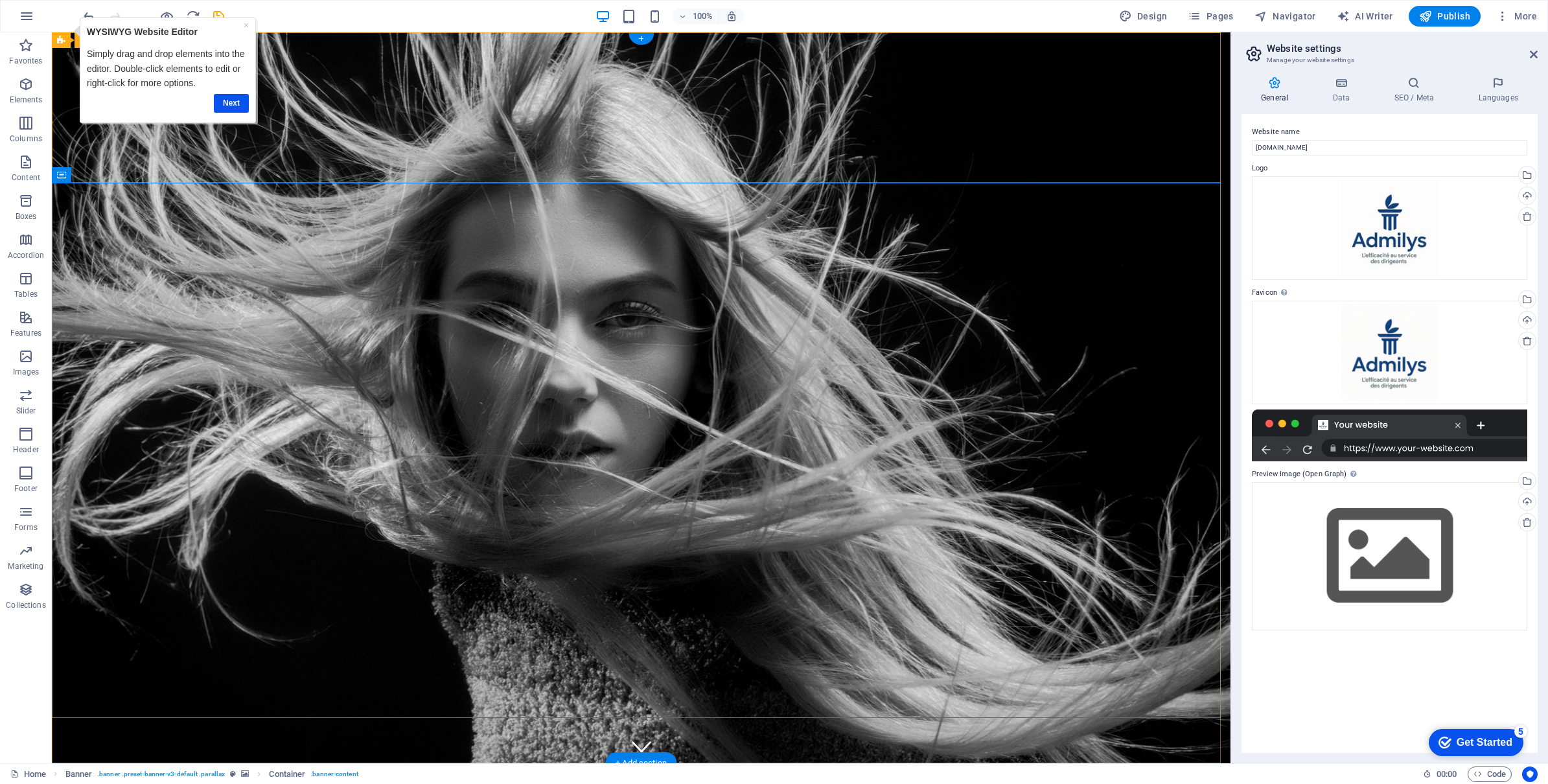
click at [253, 105] on div "× WYSIWYG Website Editor Simply drag and drop elements into the editor. Double-…" at bounding box center [168, 70] width 176 height 106
click at [239, 101] on link "Next" at bounding box center [231, 104] width 35 height 19
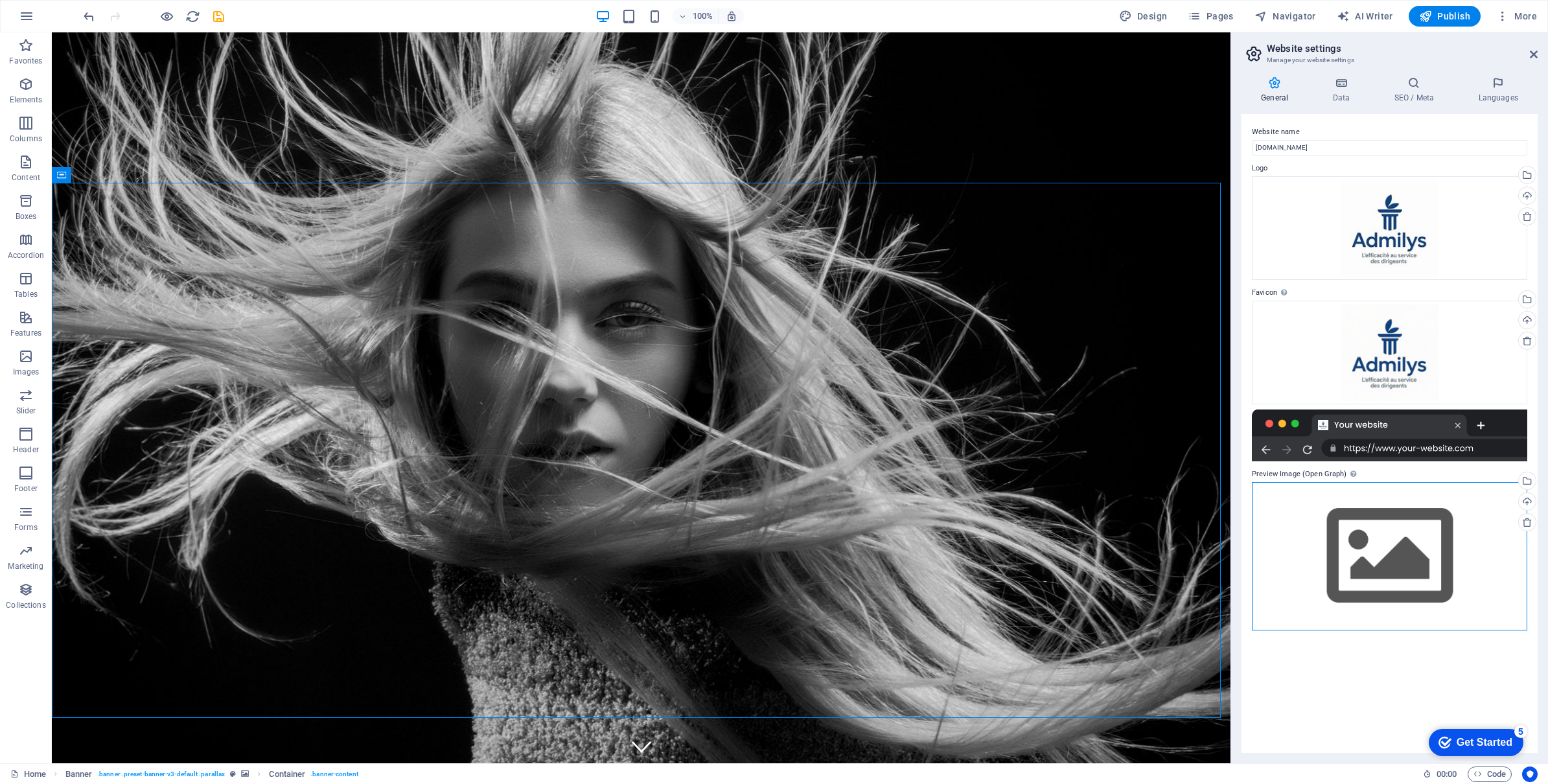
click at [1410, 544] on div "Drag files here, click to choose files or select files from Files or our free s…" at bounding box center [1390, 556] width 275 height 148
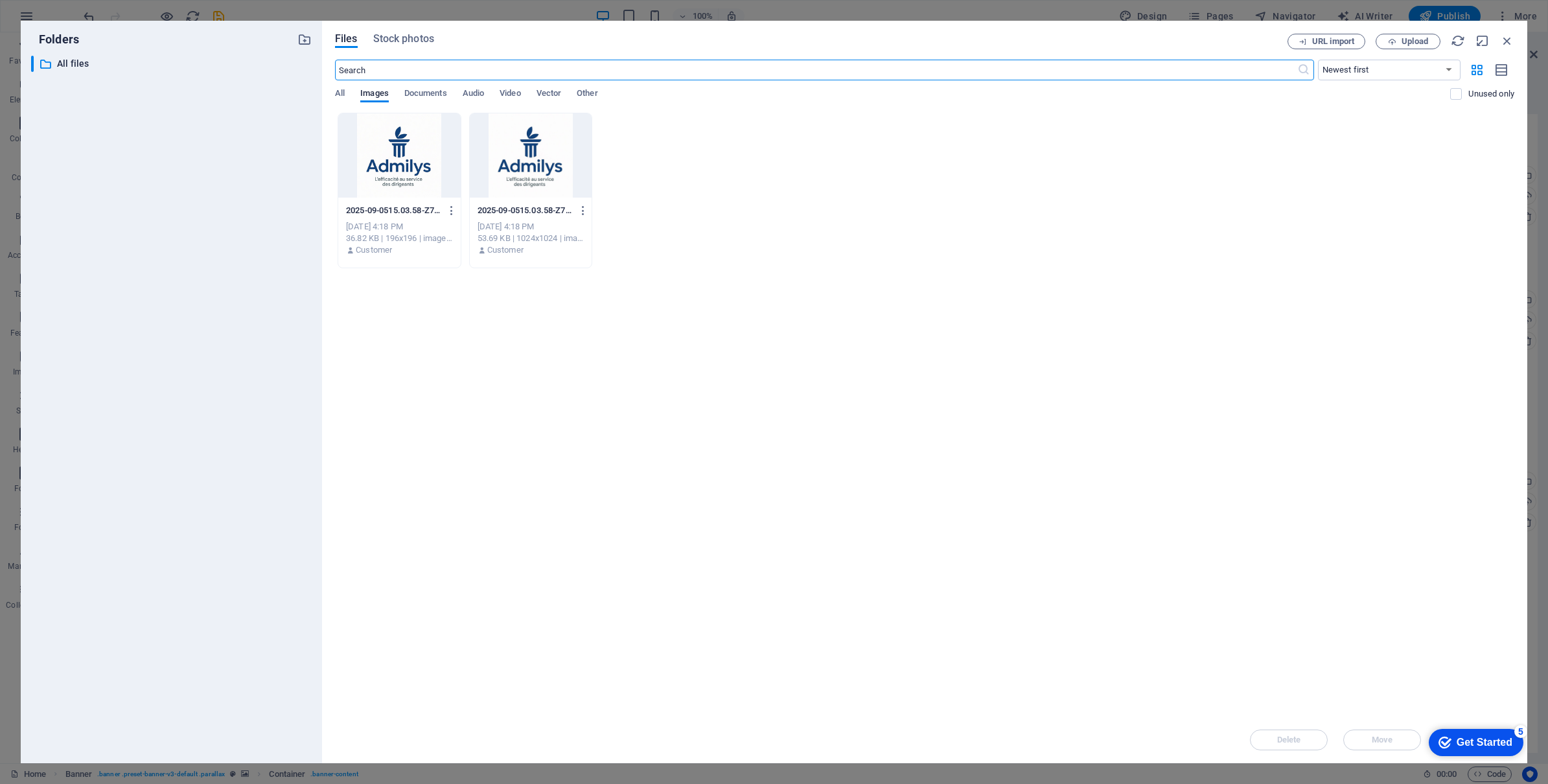
click at [377, 148] on div at bounding box center [399, 156] width 122 height 84
click at [377, 148] on div "1" at bounding box center [399, 156] width 122 height 84
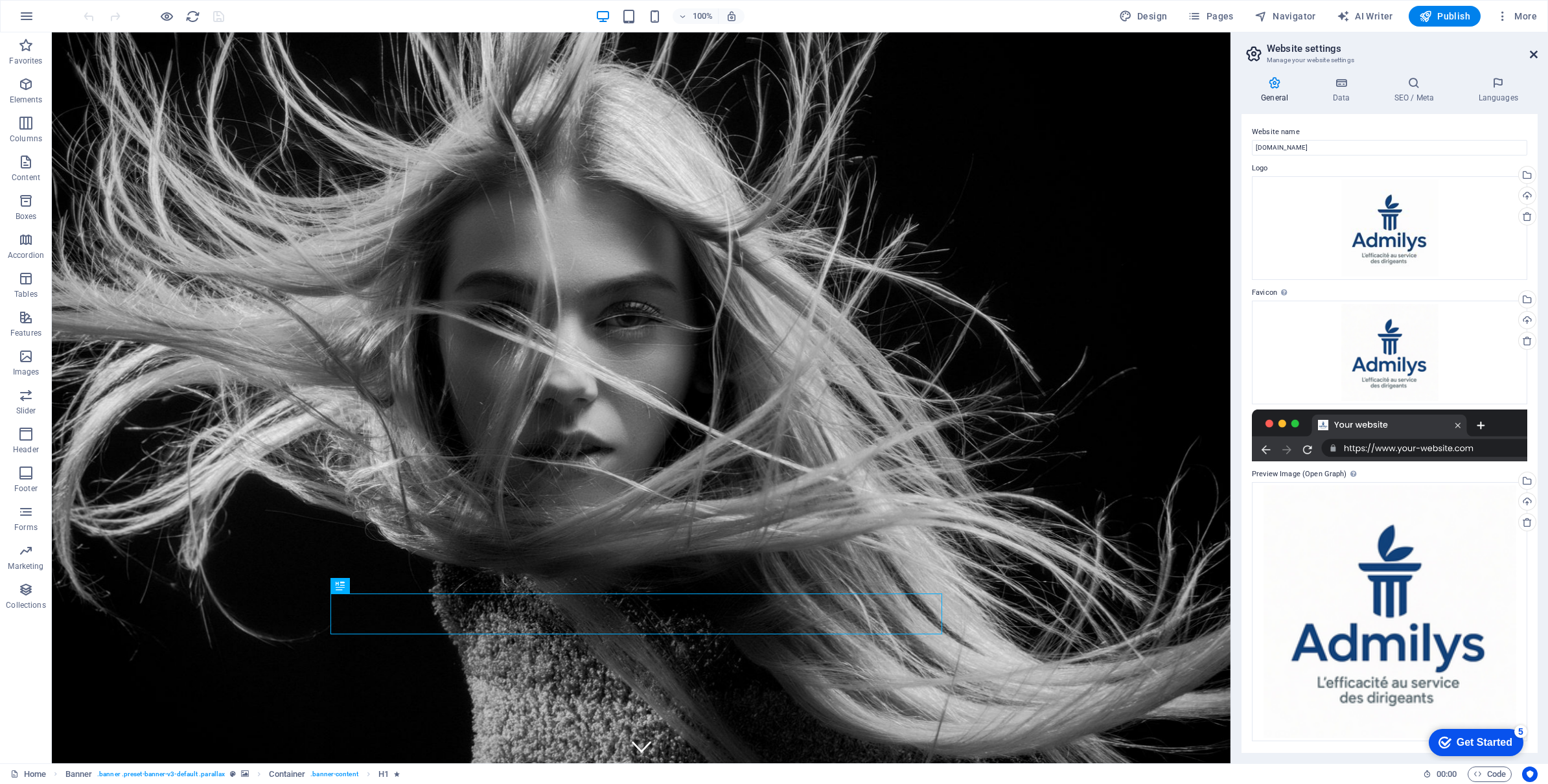
click at [1536, 49] on icon at bounding box center [1534, 55] width 8 height 11
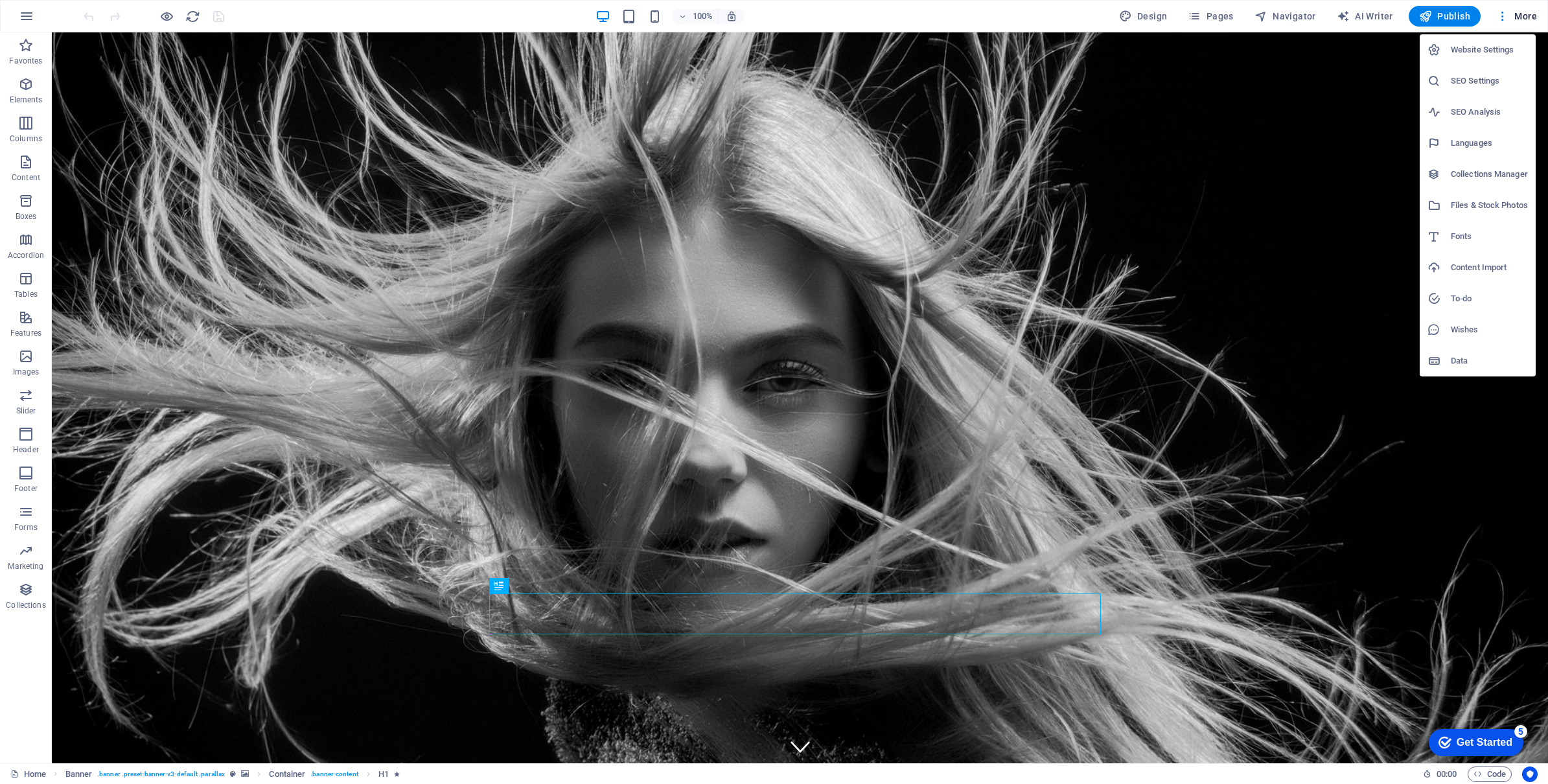
click at [1364, 21] on div at bounding box center [774, 392] width 1548 height 784
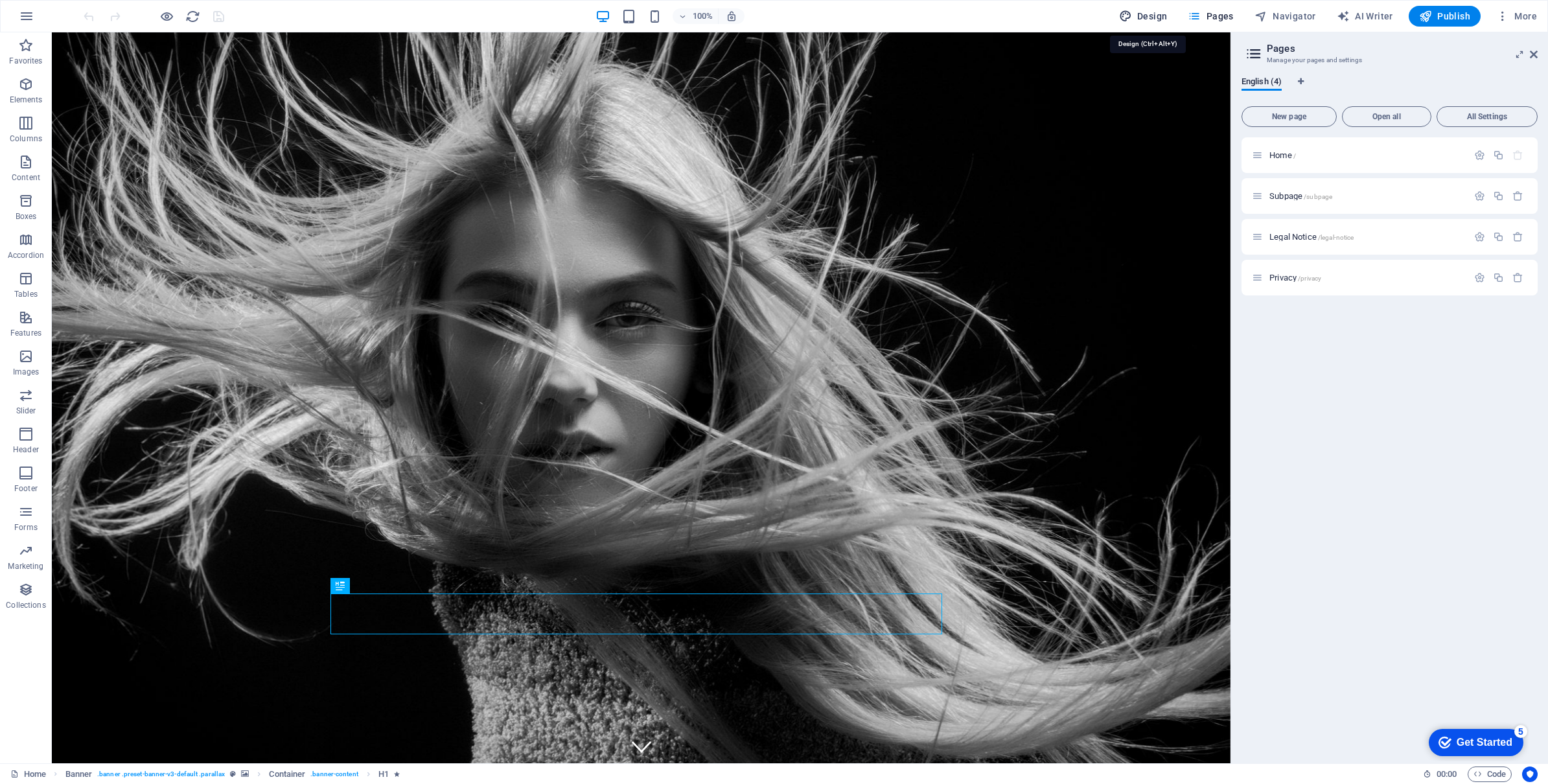
click at [1163, 20] on span "Design" at bounding box center [1143, 16] width 49 height 13
select select "rem"
select select "200"
select select "px"
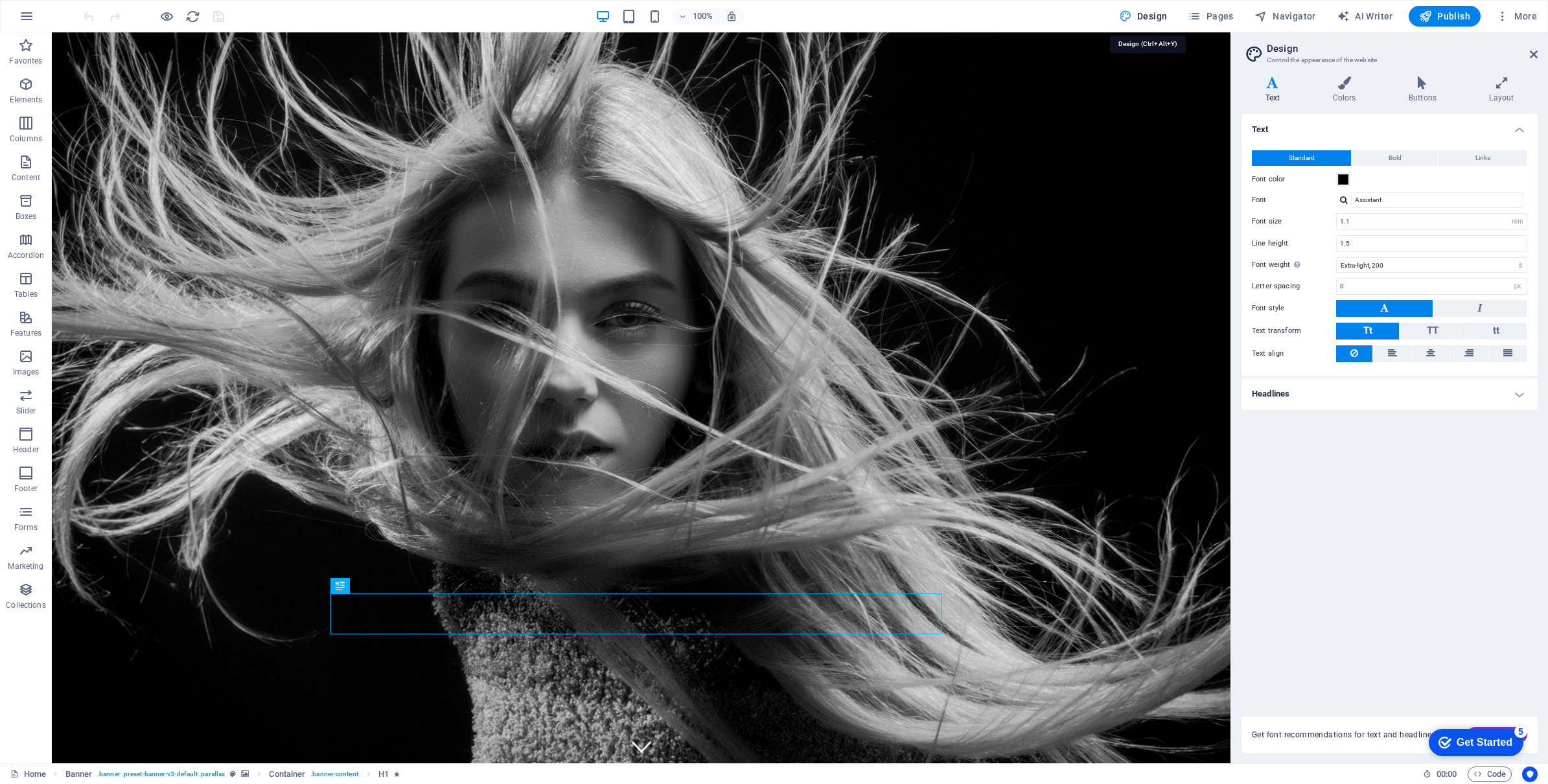
click at [1146, 19] on span "Design" at bounding box center [1143, 16] width 49 height 13
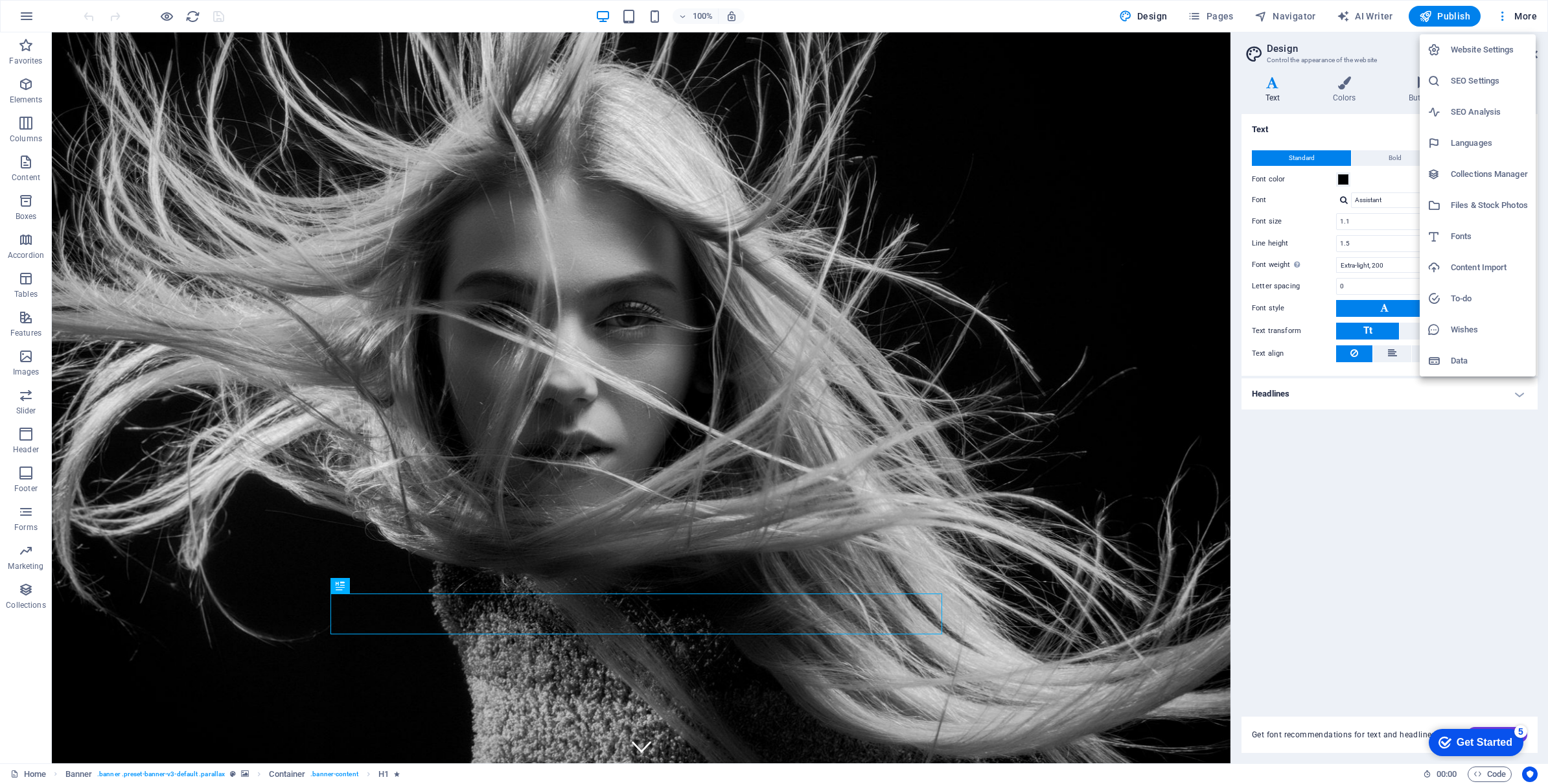
click at [1348, 604] on div at bounding box center [774, 392] width 1548 height 784
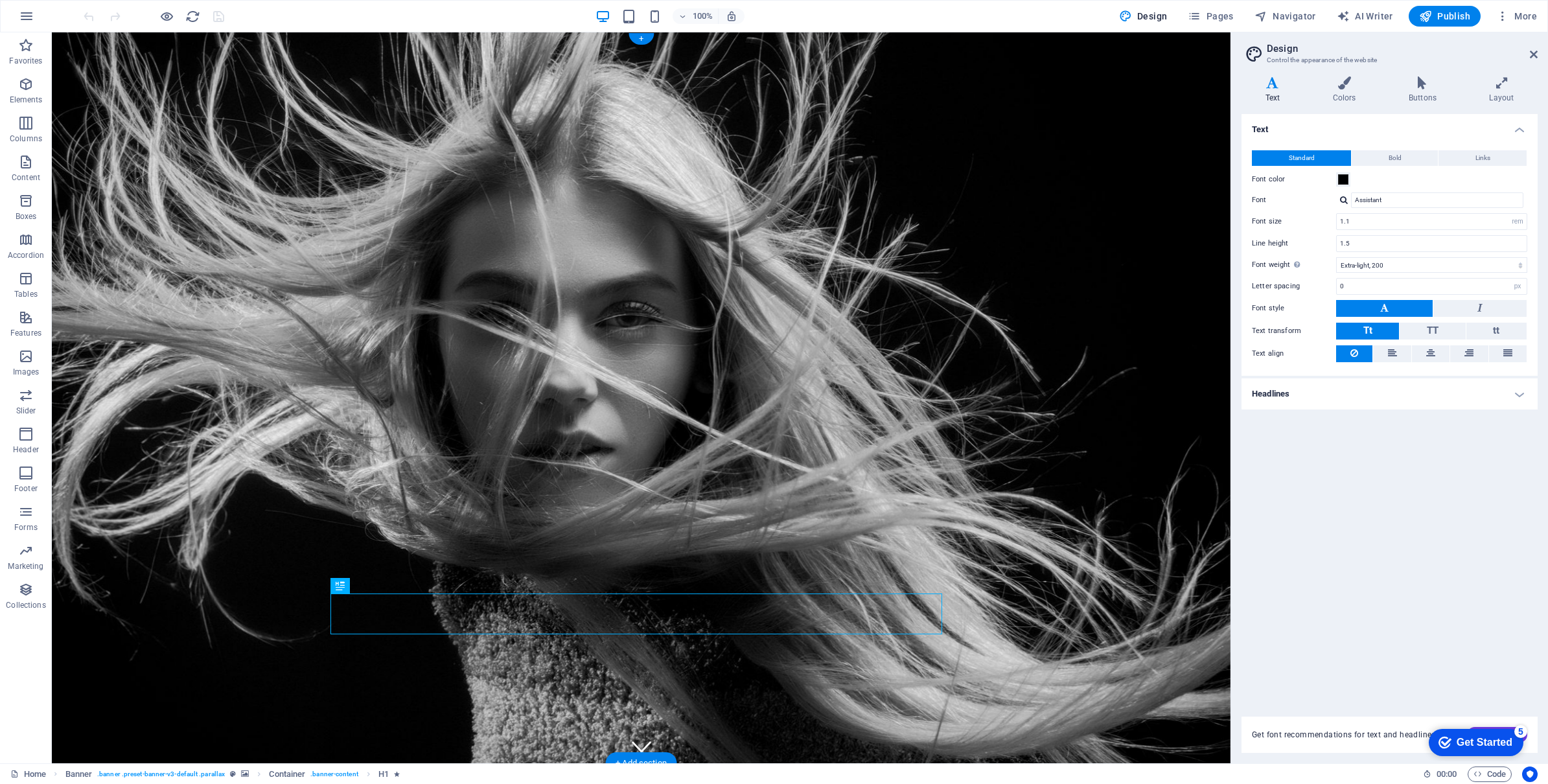
click at [37, 19] on button "button" at bounding box center [26, 16] width 31 height 31
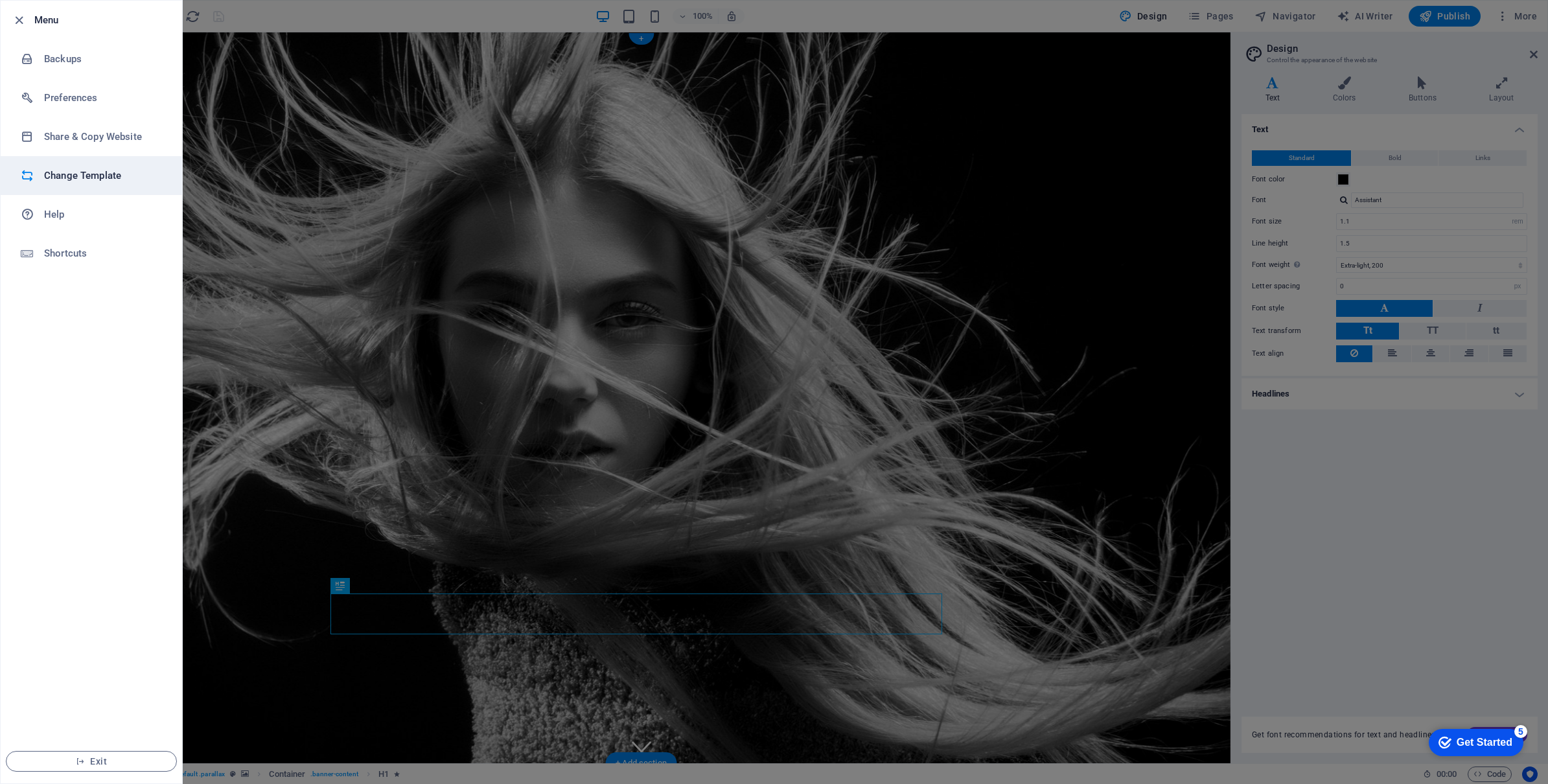
click at [105, 171] on h6 "Change Template" at bounding box center [104, 175] width 120 height 15
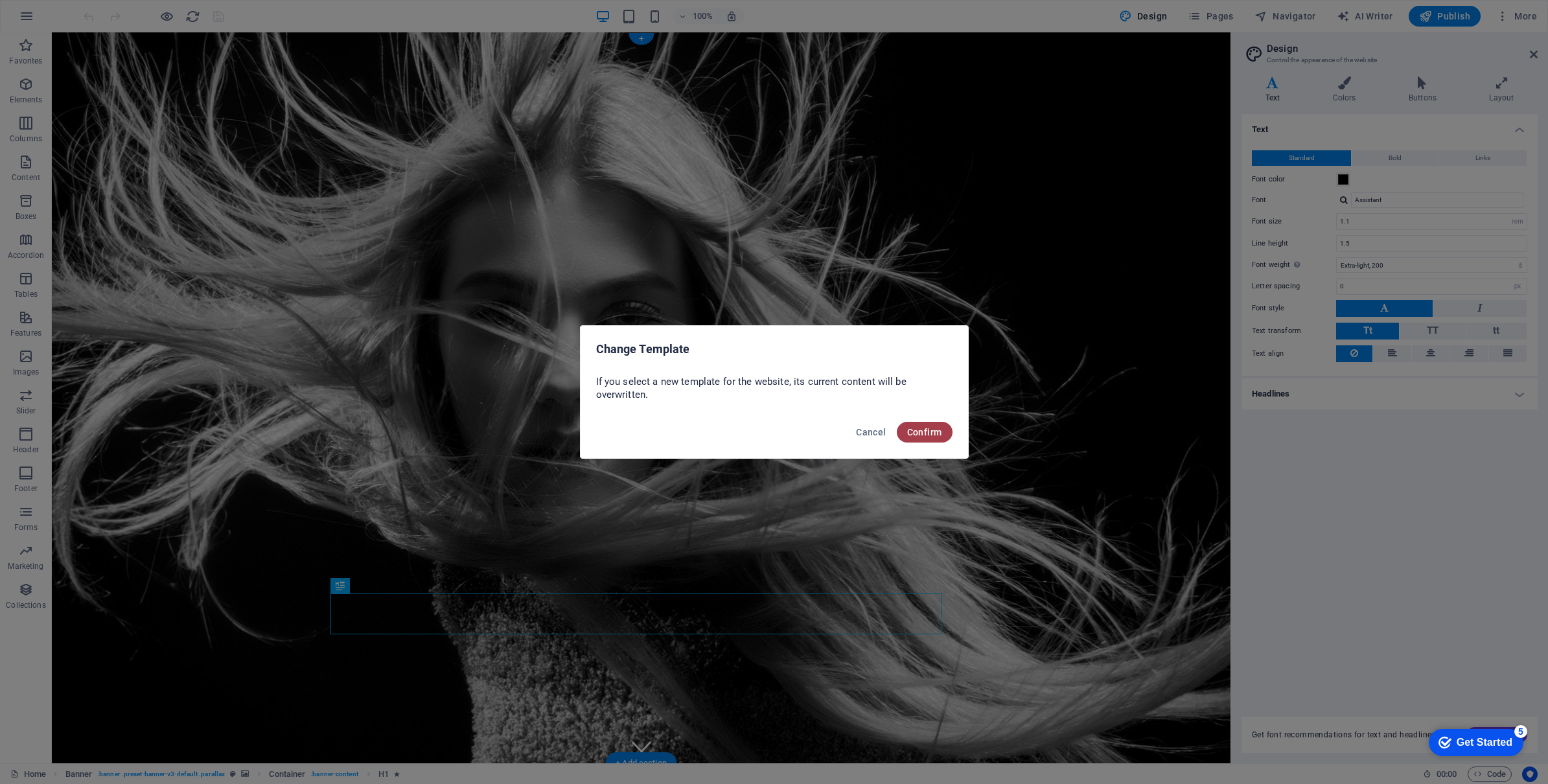
click at [933, 425] on button "Confirm" at bounding box center [924, 431] width 55 height 21
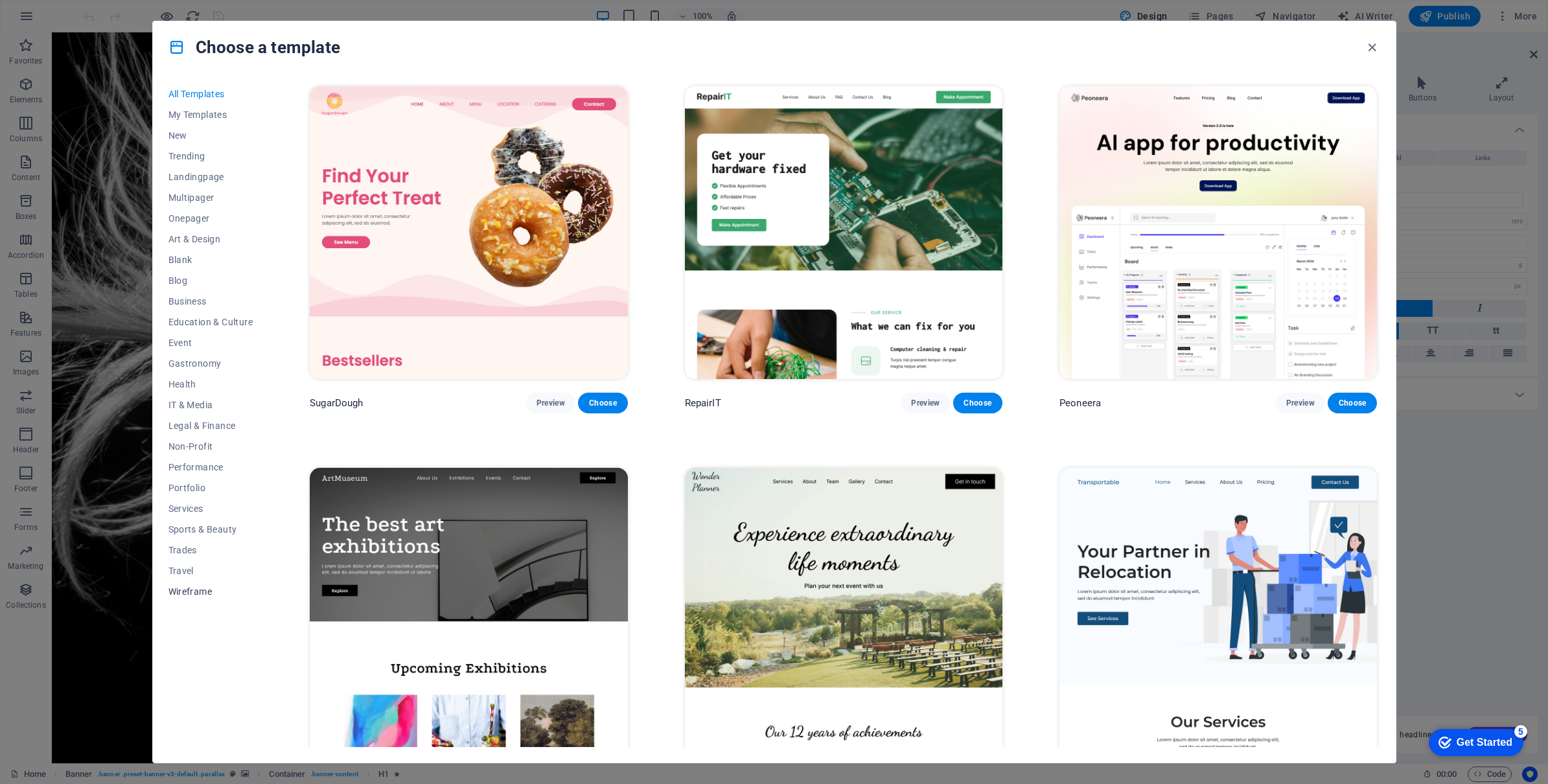
click at [176, 590] on span "Wireframe" at bounding box center [210, 592] width 85 height 11
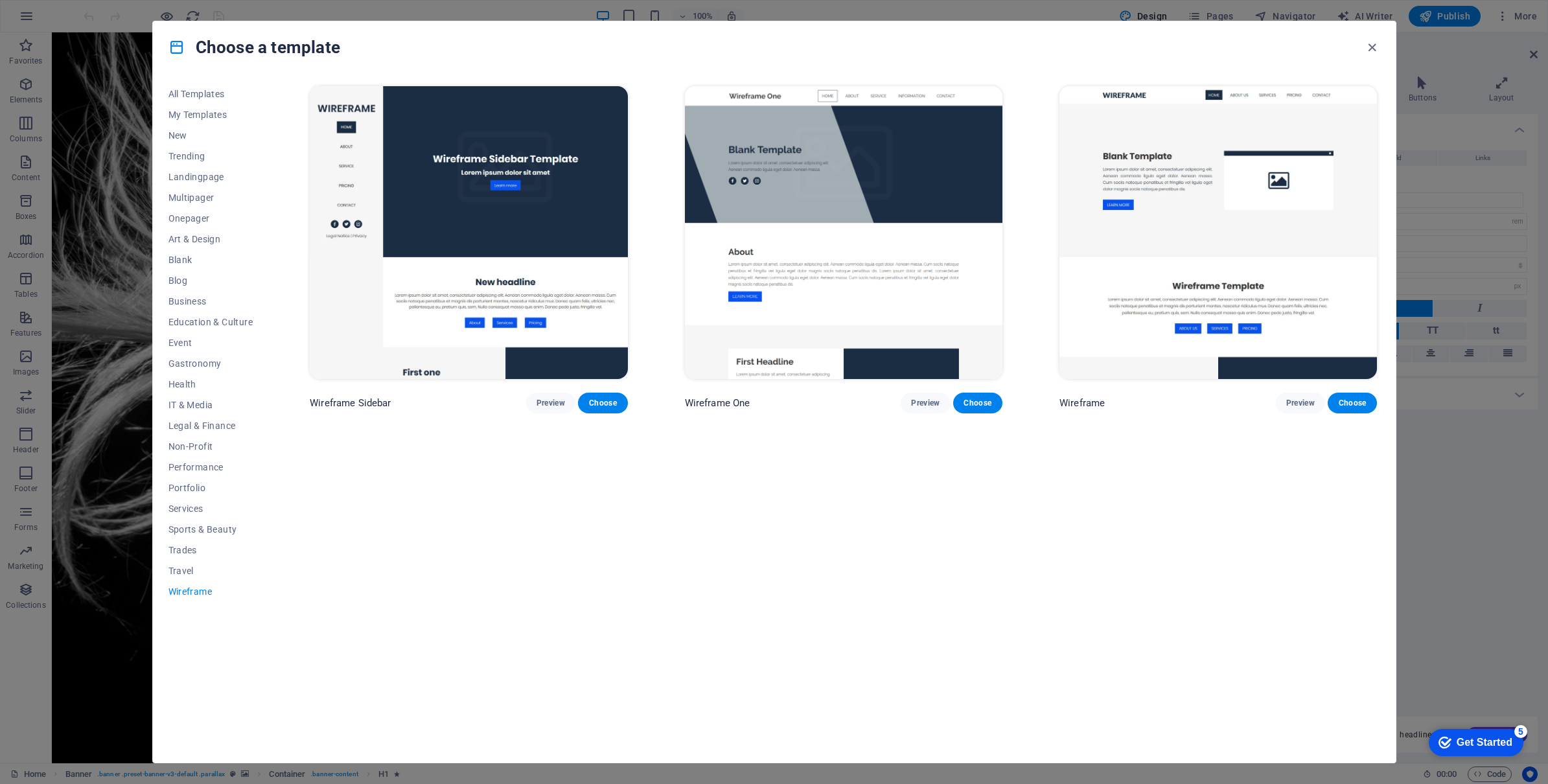
click at [1120, 611] on div "Wireframe Sidebar Preview Choose Wireframe One Preview Choose Wireframe Preview…" at bounding box center [843, 415] width 1072 height 663
click at [1252, 232] on img at bounding box center [1218, 232] width 317 height 292
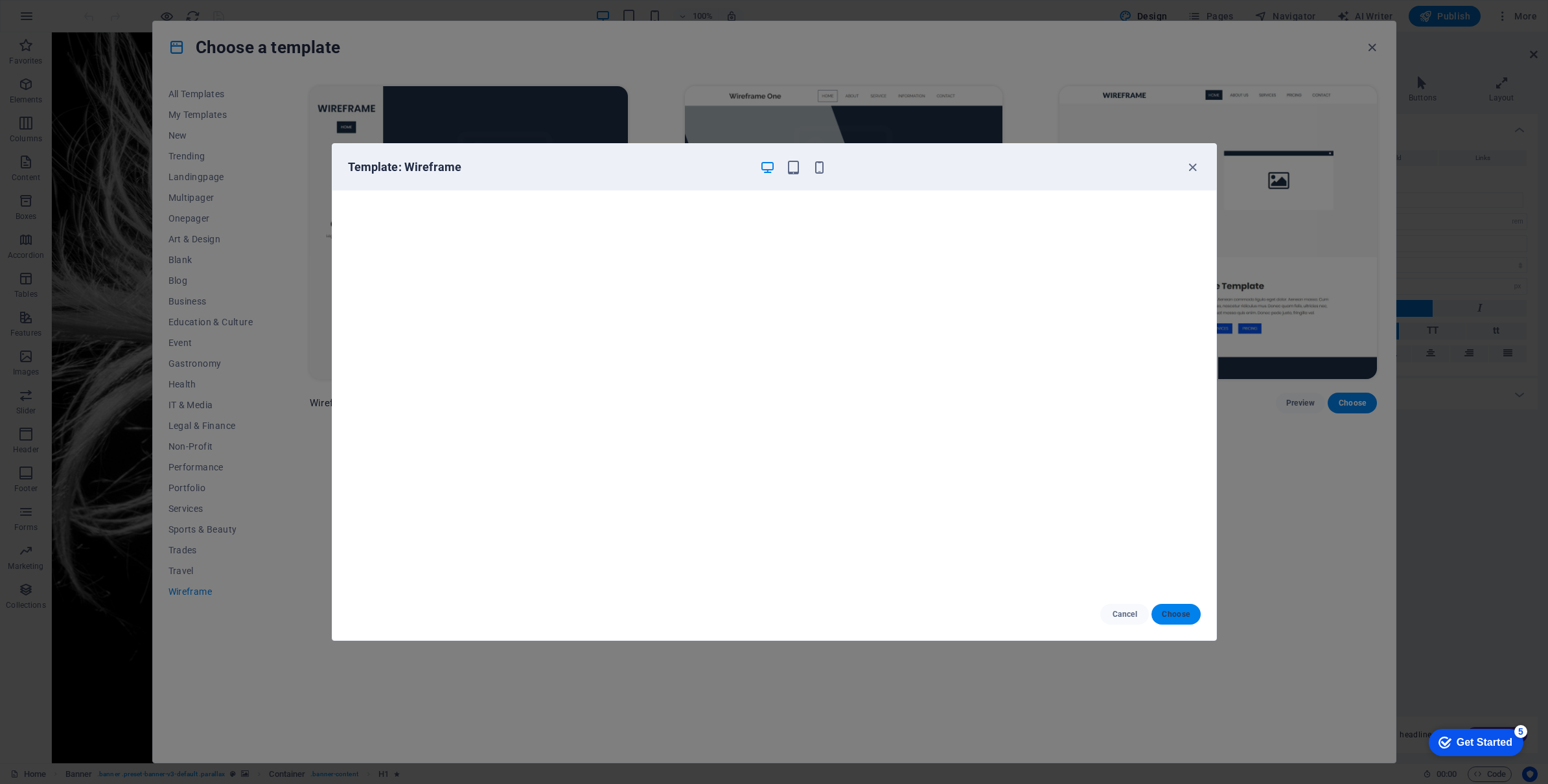
click at [1167, 607] on button "Choose" at bounding box center [1176, 614] width 49 height 21
